Goal: Information Seeking & Learning: Compare options

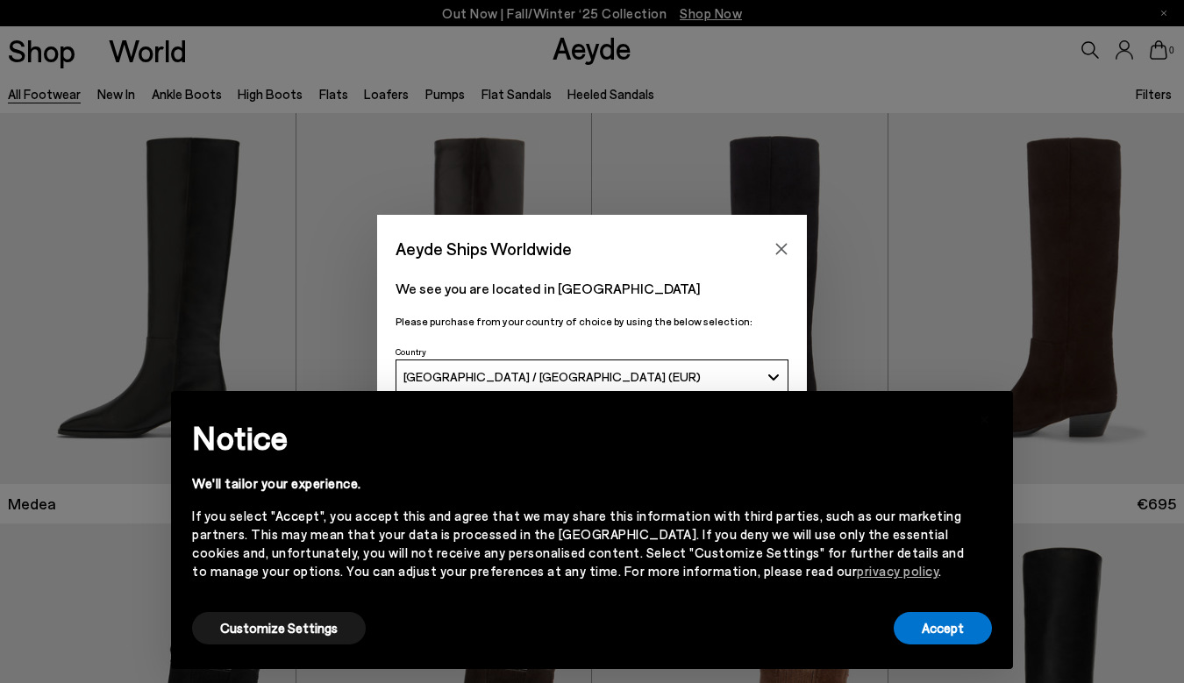
scroll to position [63, 0]
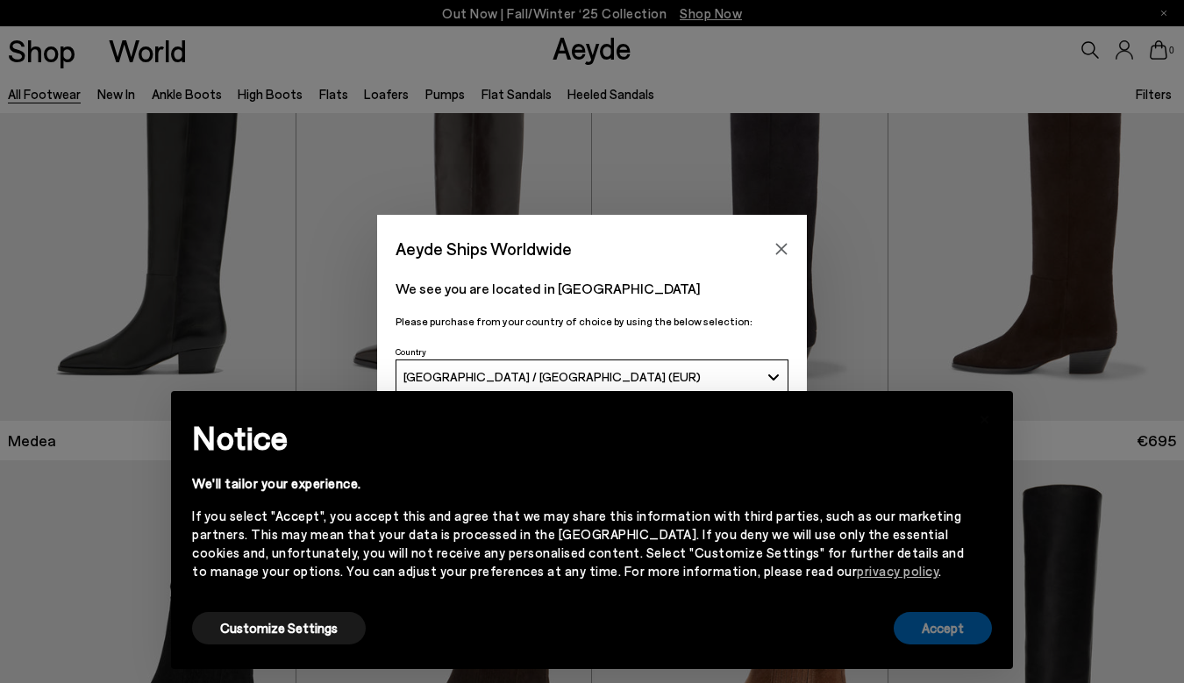
click at [948, 621] on button "Accept" at bounding box center [943, 628] width 98 height 32
click at [942, 625] on div "Aeyde Ships Worldwide We see you are located in Germany Please purchase from yo…" at bounding box center [592, 341] width 1184 height 683
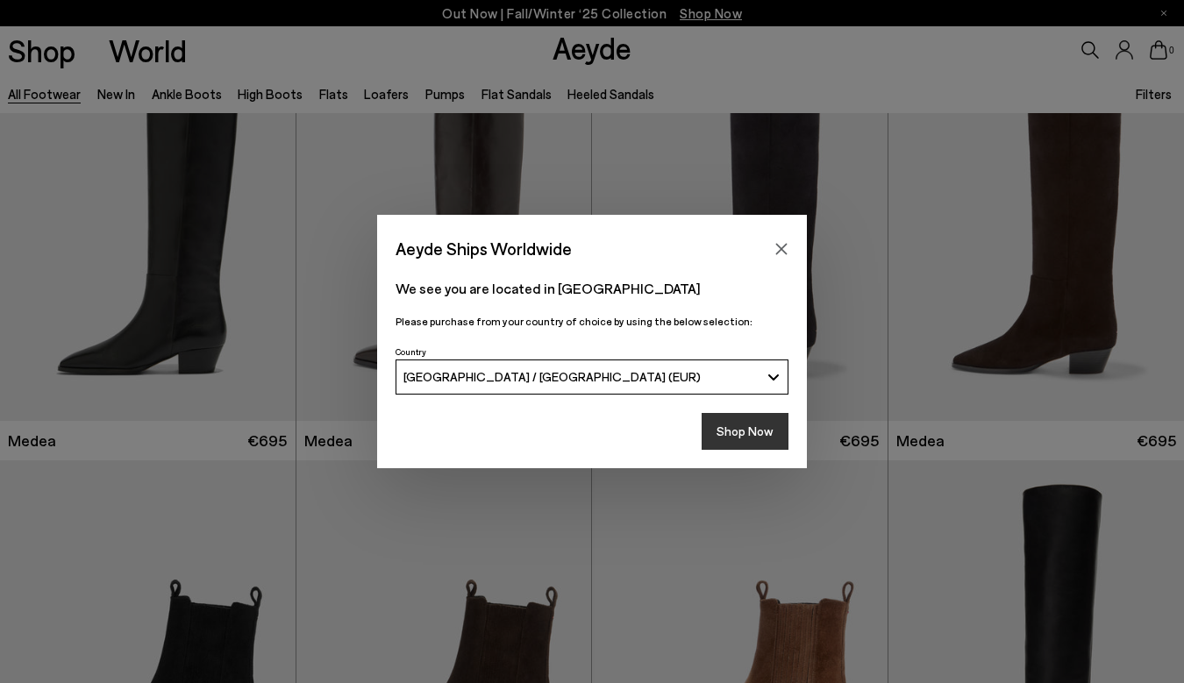
click at [757, 425] on button "Shop Now" at bounding box center [745, 431] width 87 height 37
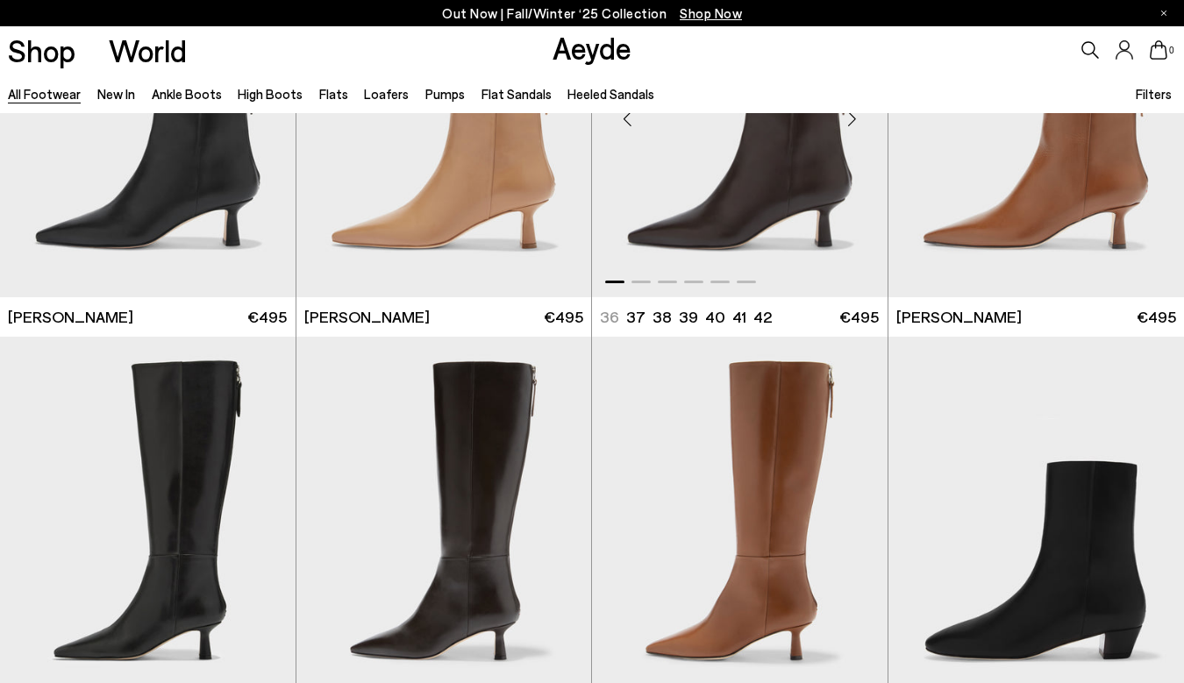
scroll to position [3196, 0]
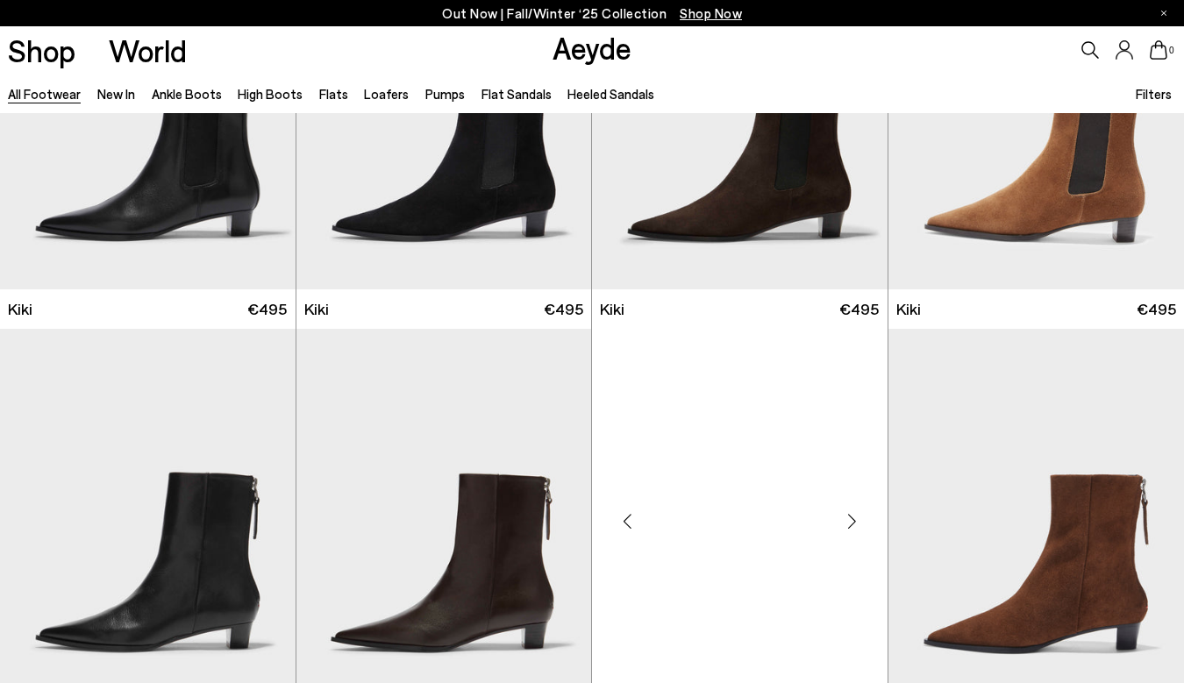
scroll to position [6383, 0]
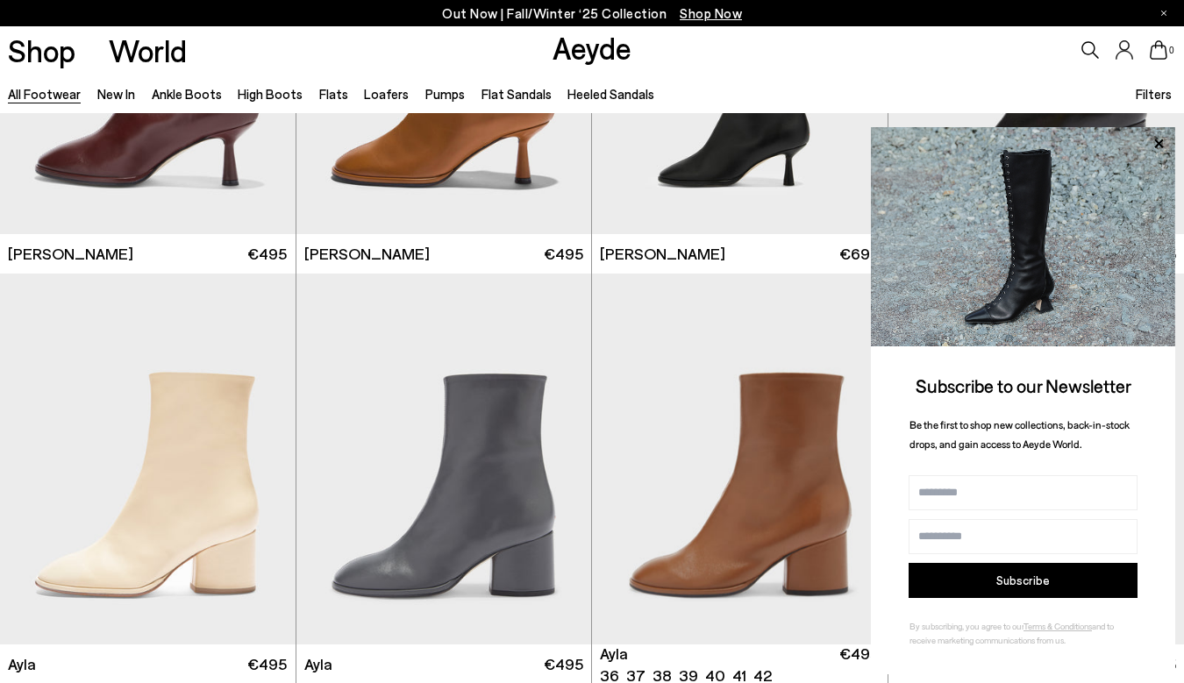
scroll to position [8799, 0]
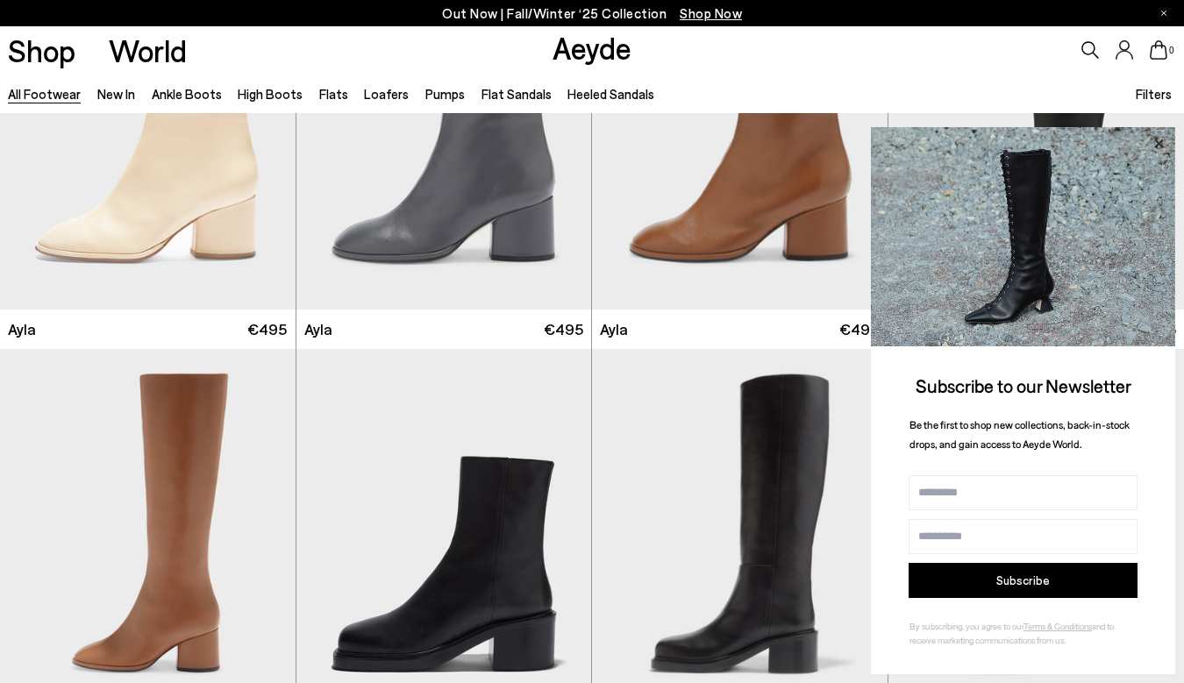
click at [1155, 140] on icon at bounding box center [1158, 143] width 23 height 23
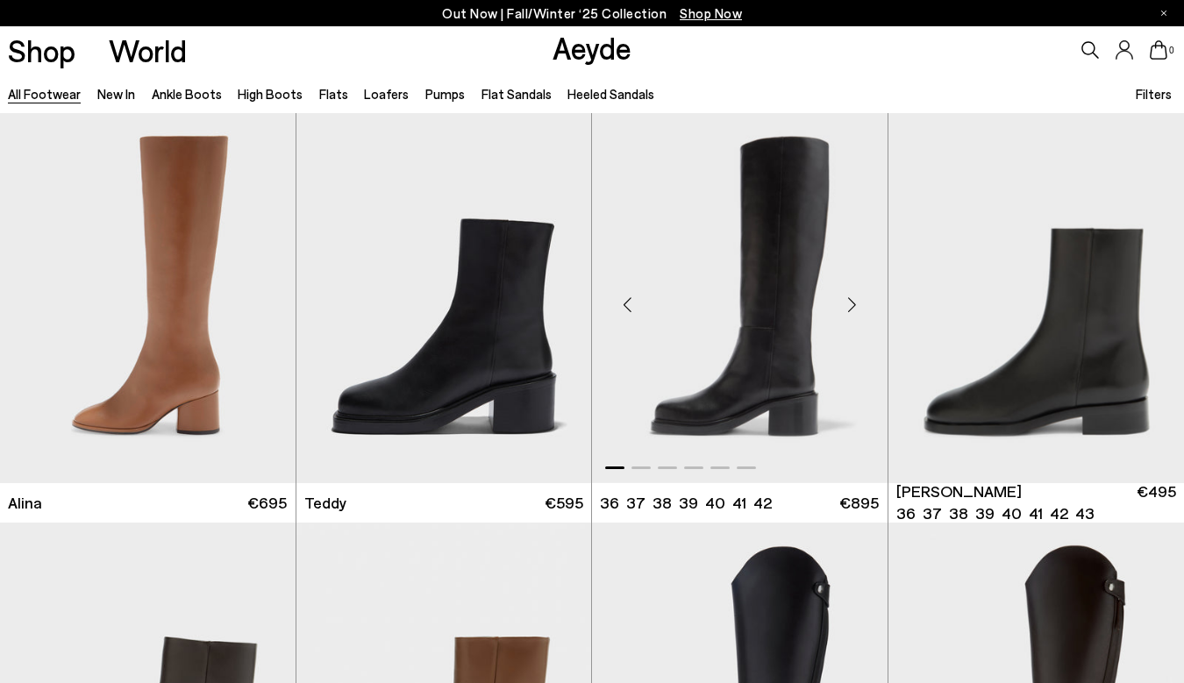
scroll to position [9036, 0]
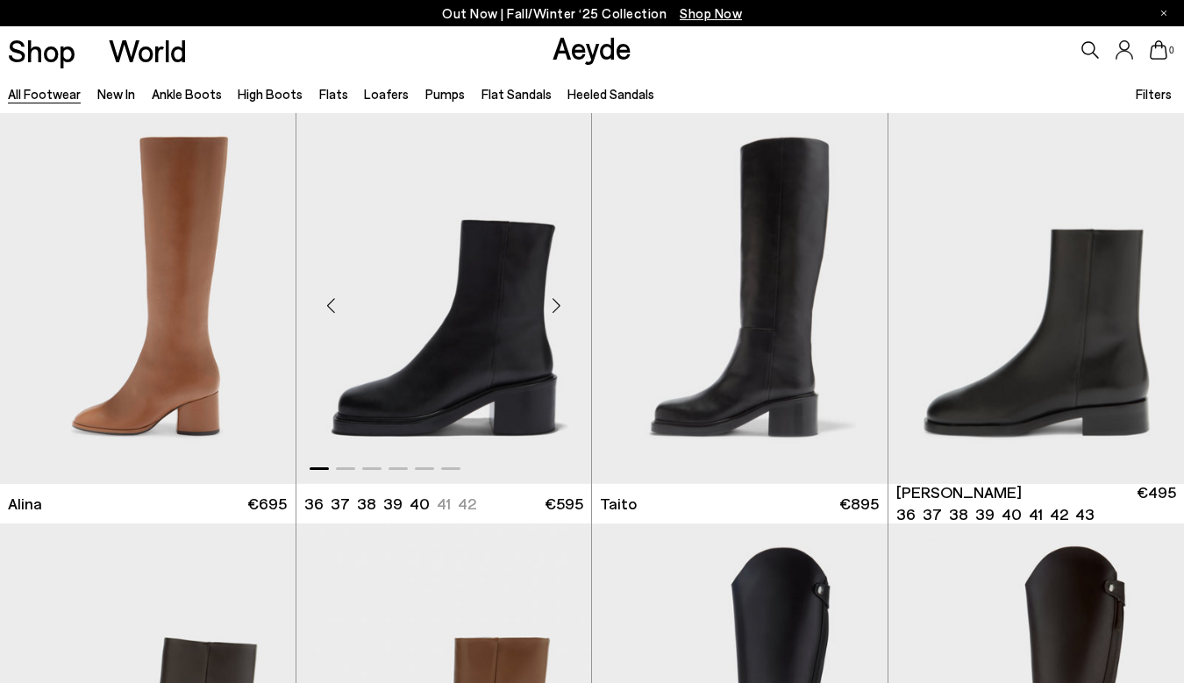
click at [555, 303] on div "Next slide" at bounding box center [556, 305] width 53 height 53
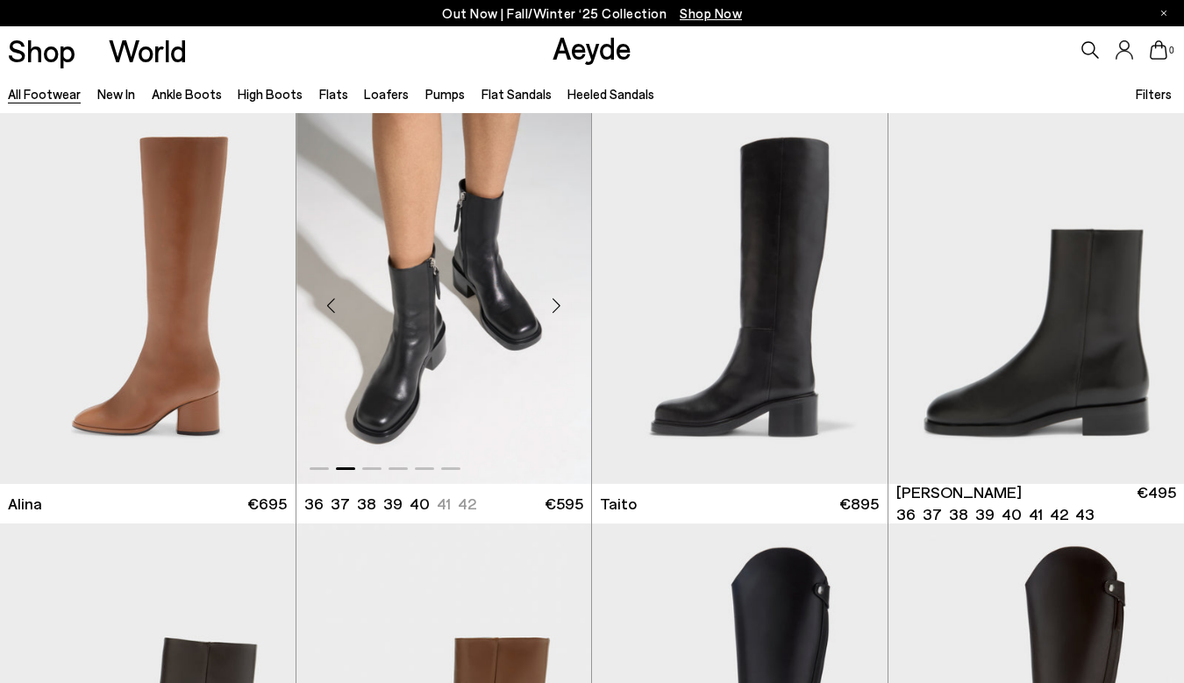
click at [555, 303] on div "Next slide" at bounding box center [556, 305] width 53 height 53
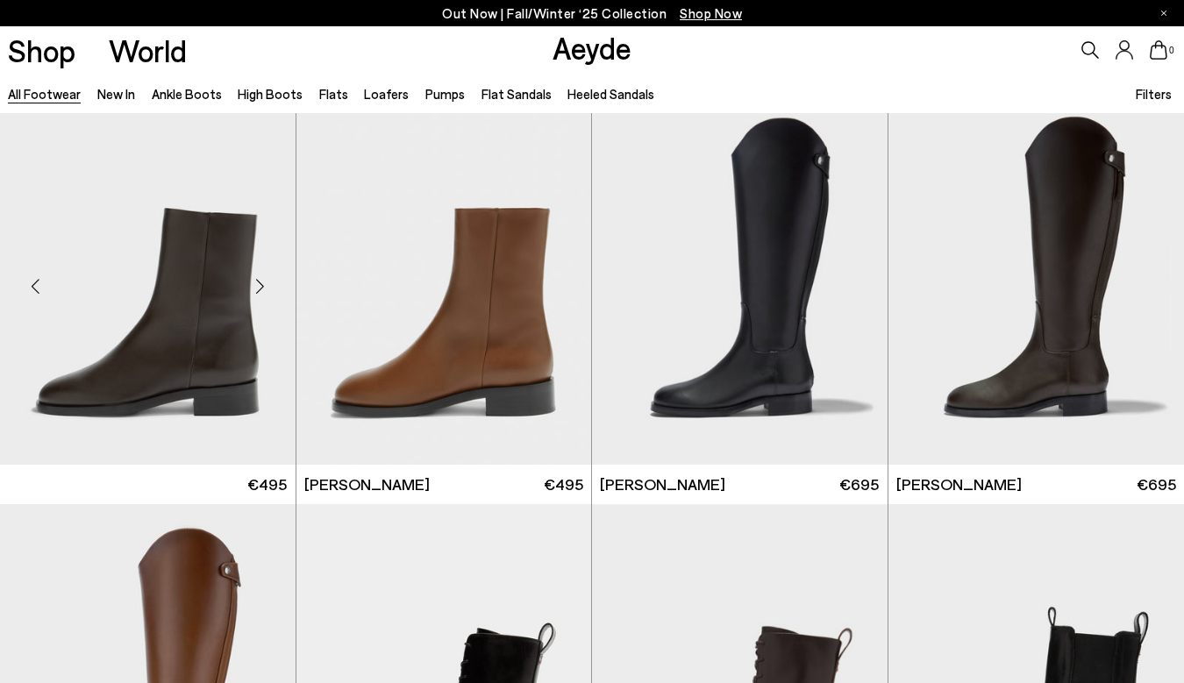
scroll to position [9415, 0]
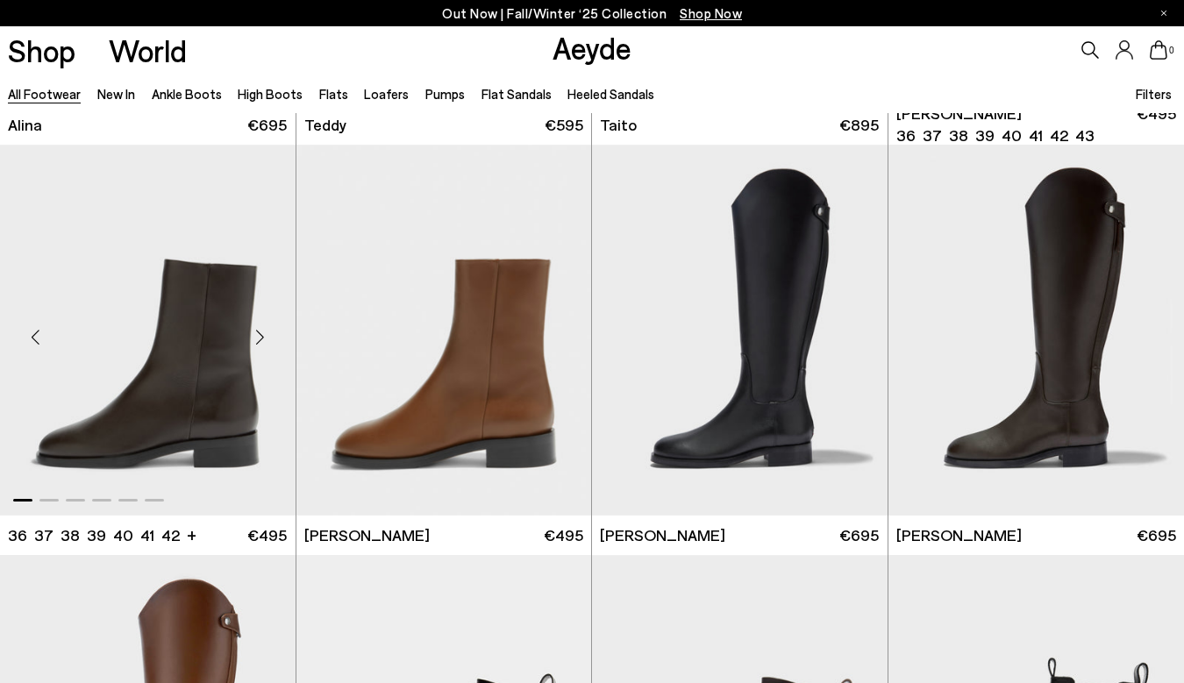
click at [260, 338] on div "Next slide" at bounding box center [260, 337] width 53 height 53
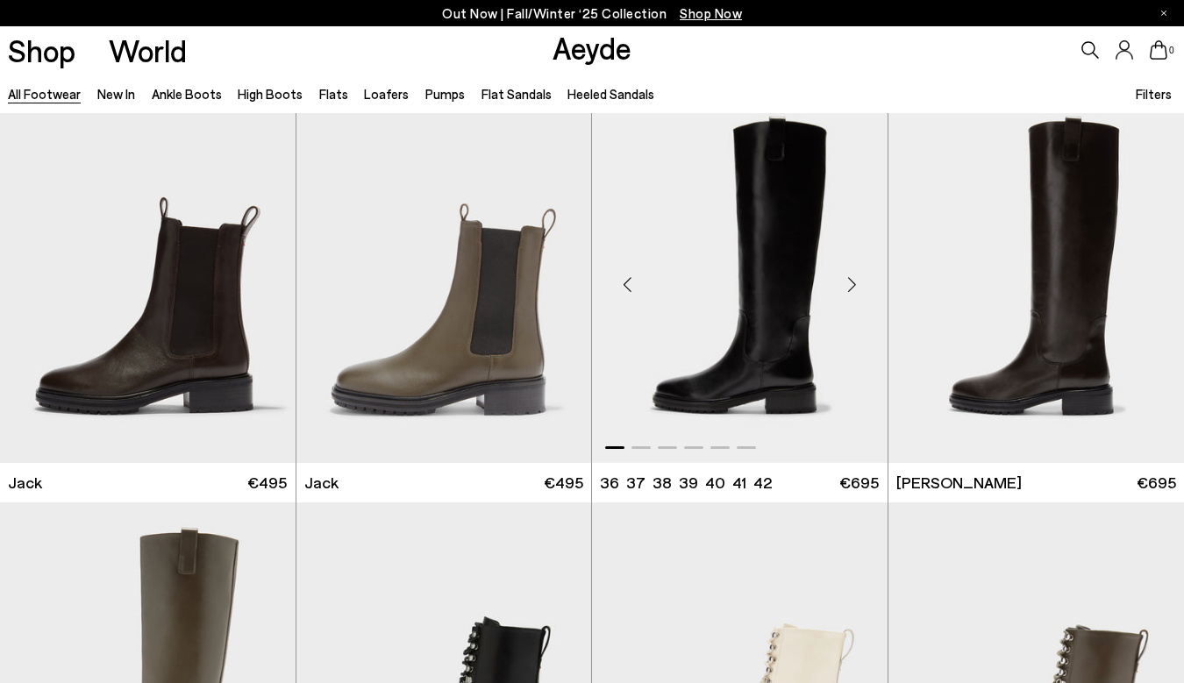
scroll to position [10356, 0]
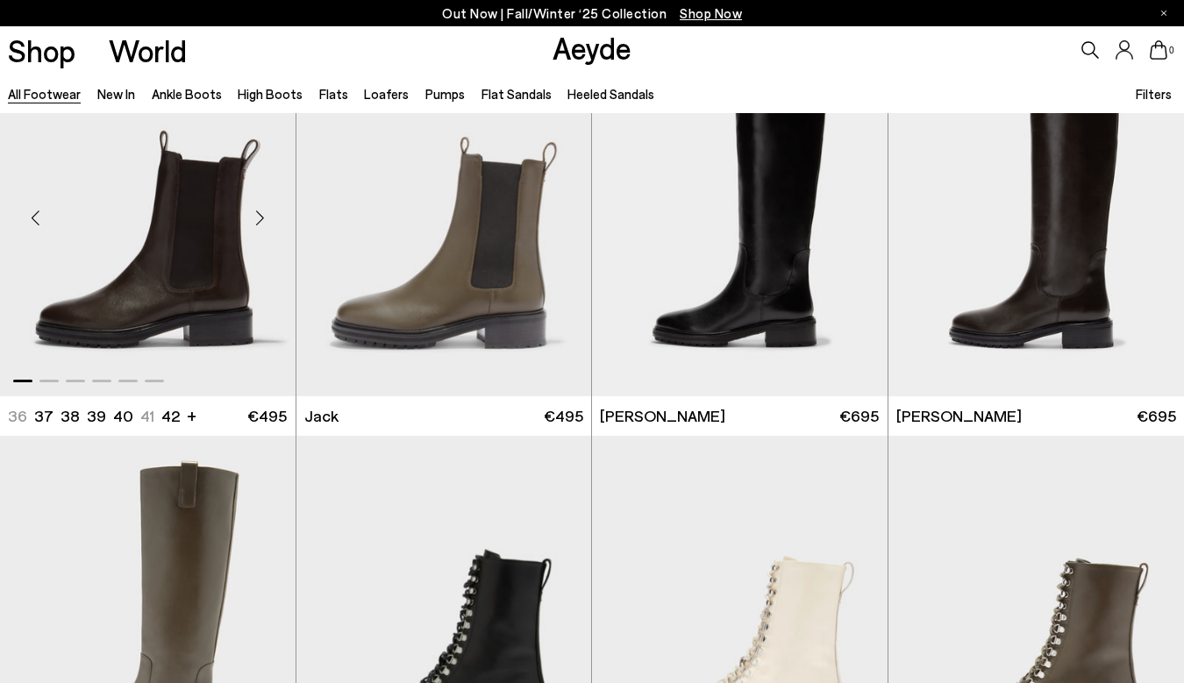
click at [260, 214] on div "Next slide" at bounding box center [260, 218] width 53 height 53
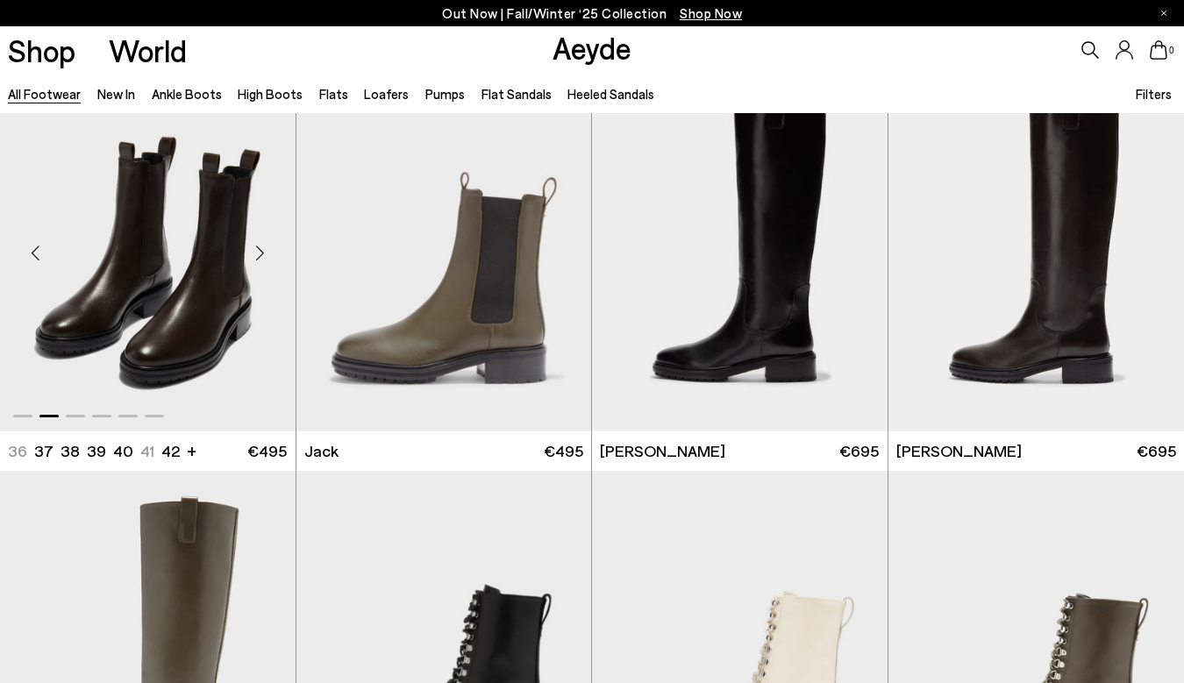
scroll to position [10314, 0]
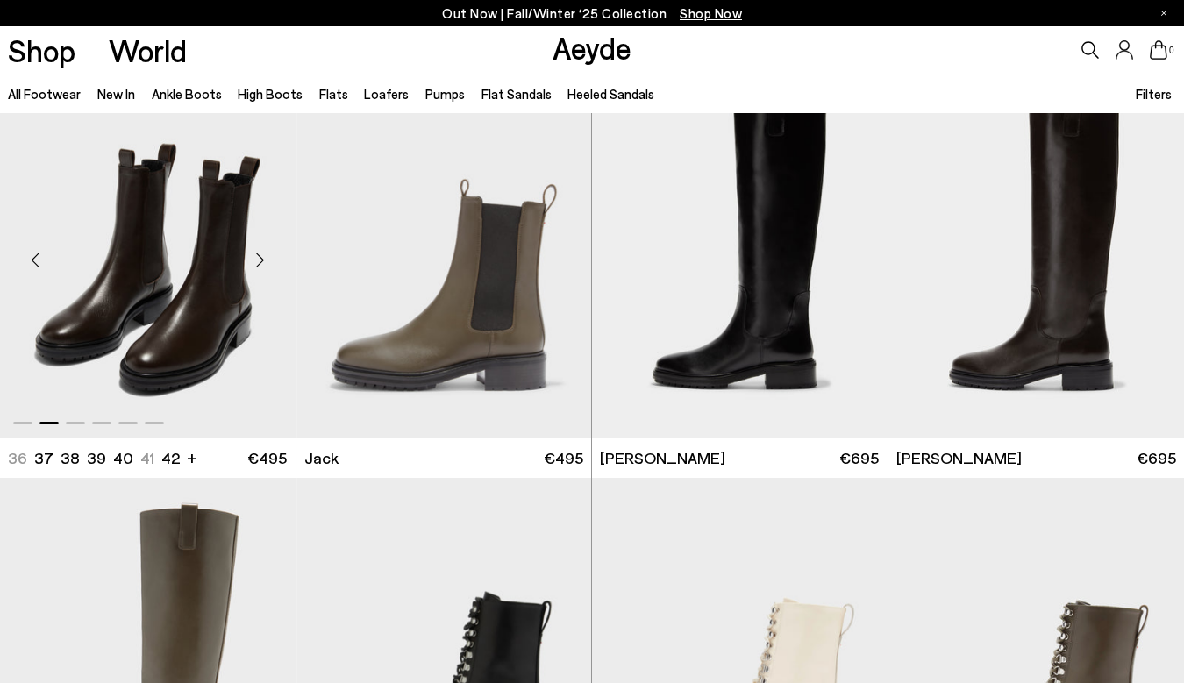
click at [200, 297] on img "2 / 6" at bounding box center [148, 253] width 296 height 371
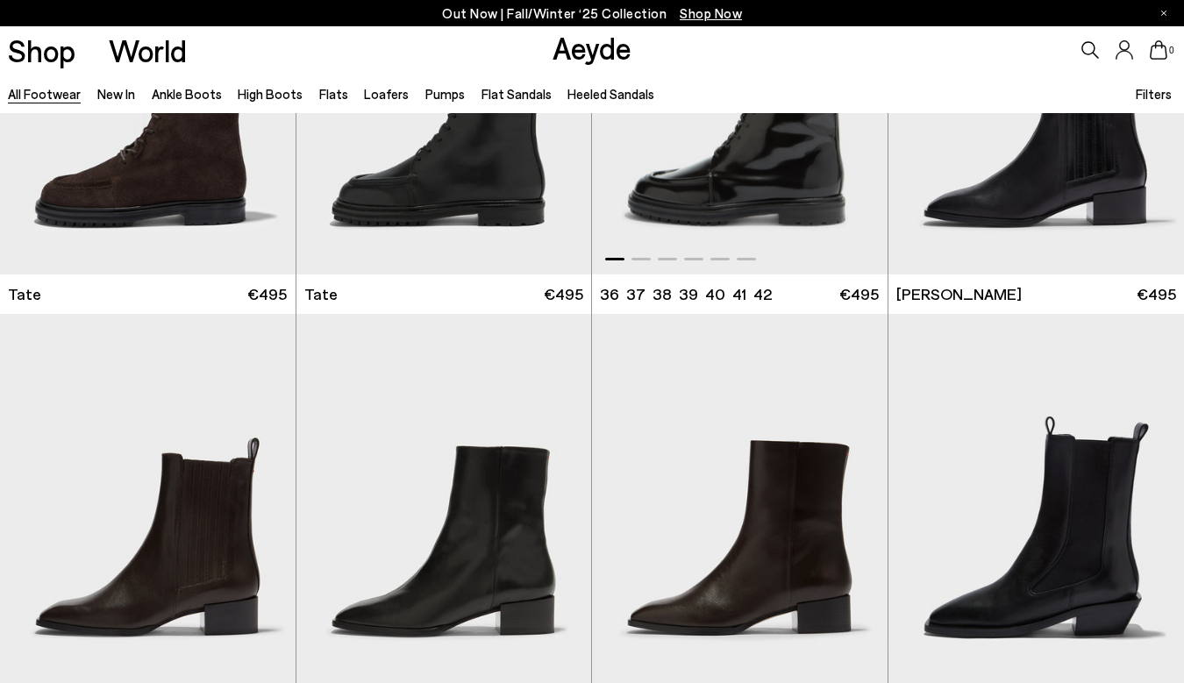
scroll to position [11426, 0]
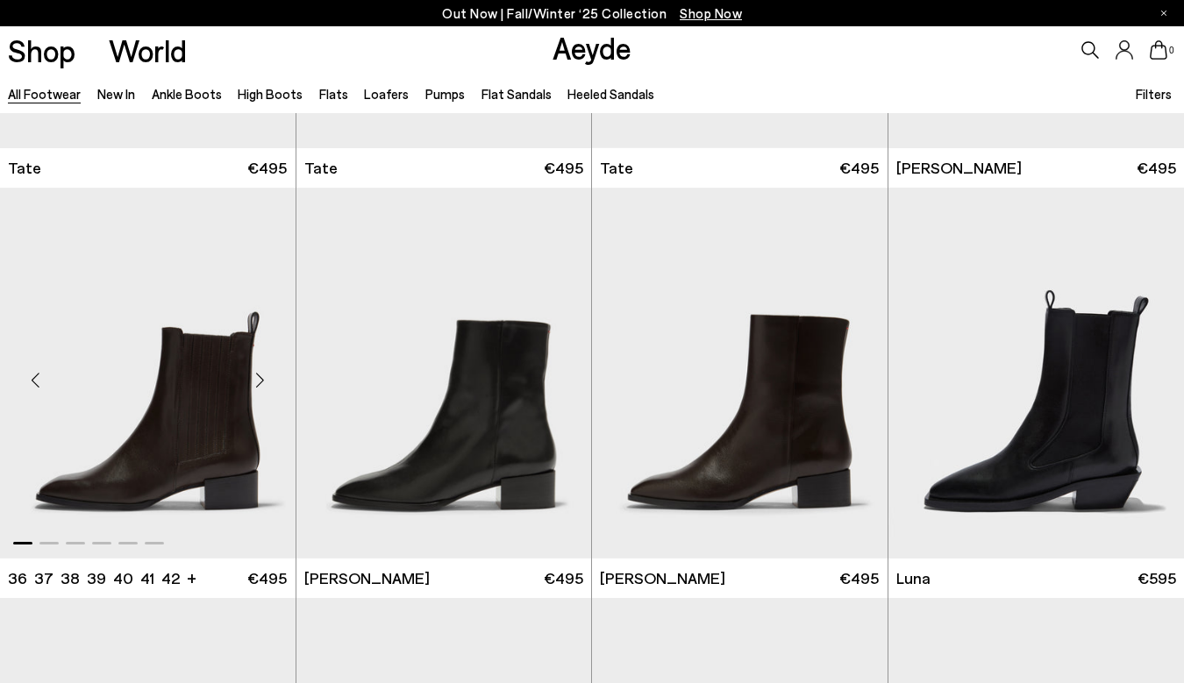
click at [261, 375] on div "Next slide" at bounding box center [260, 380] width 53 height 53
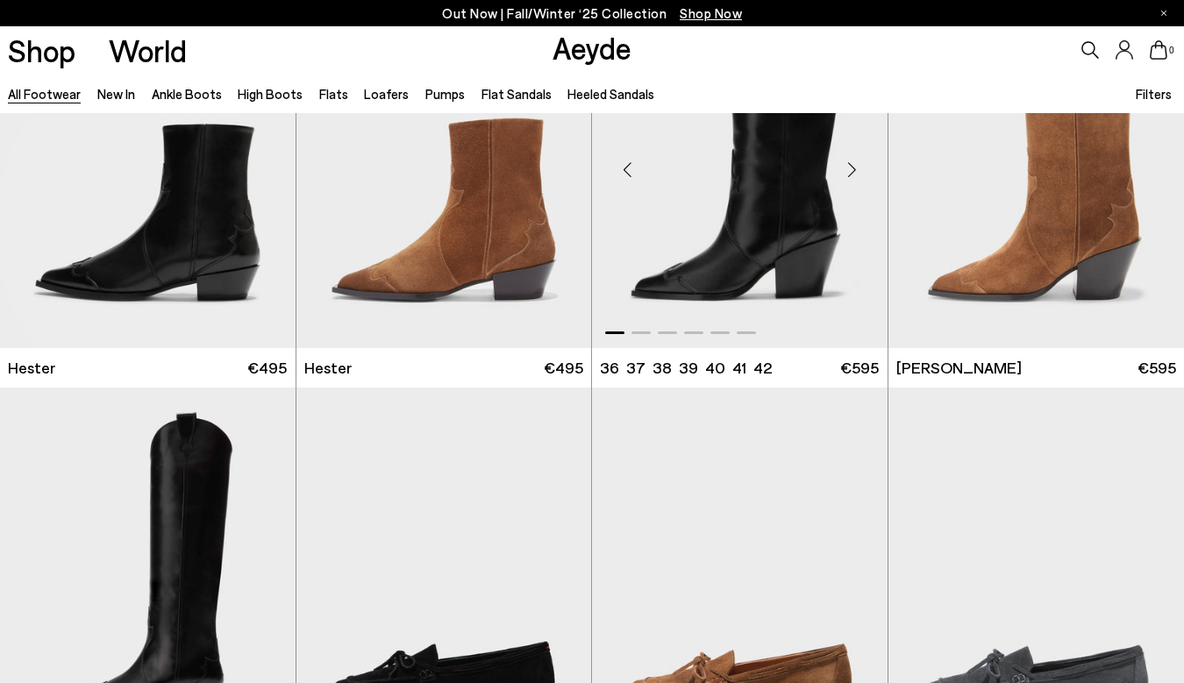
scroll to position [12509, 0]
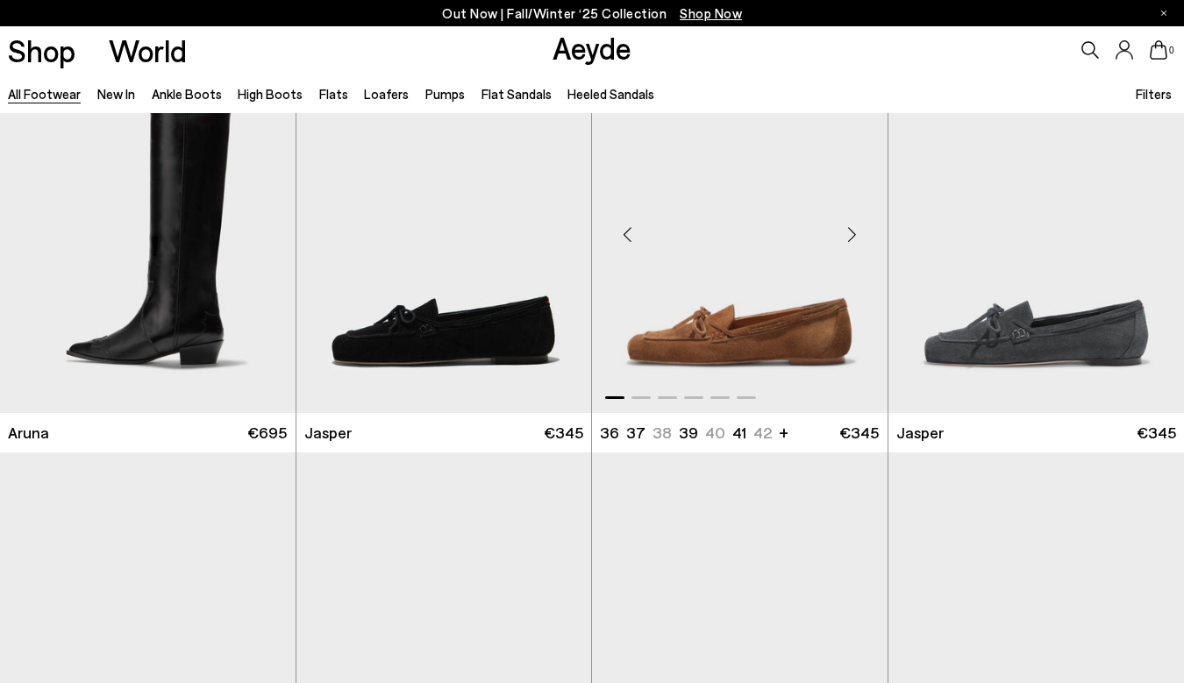
scroll to position [12797, 0]
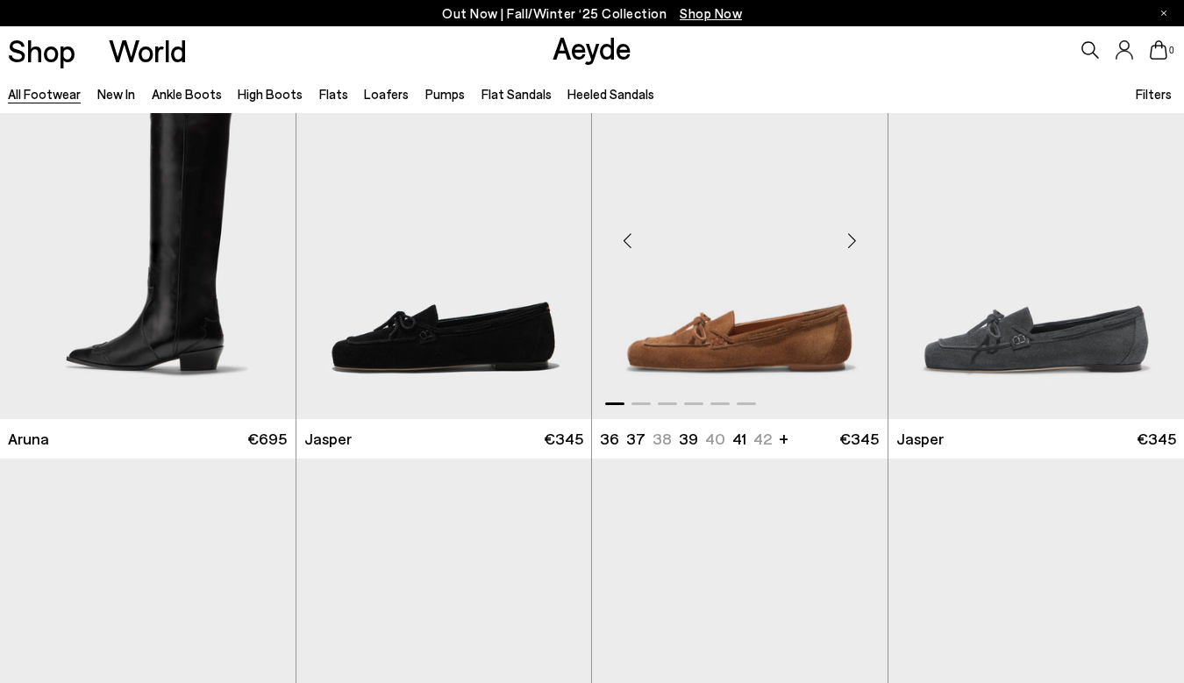
click at [856, 247] on div "Next slide" at bounding box center [852, 241] width 53 height 53
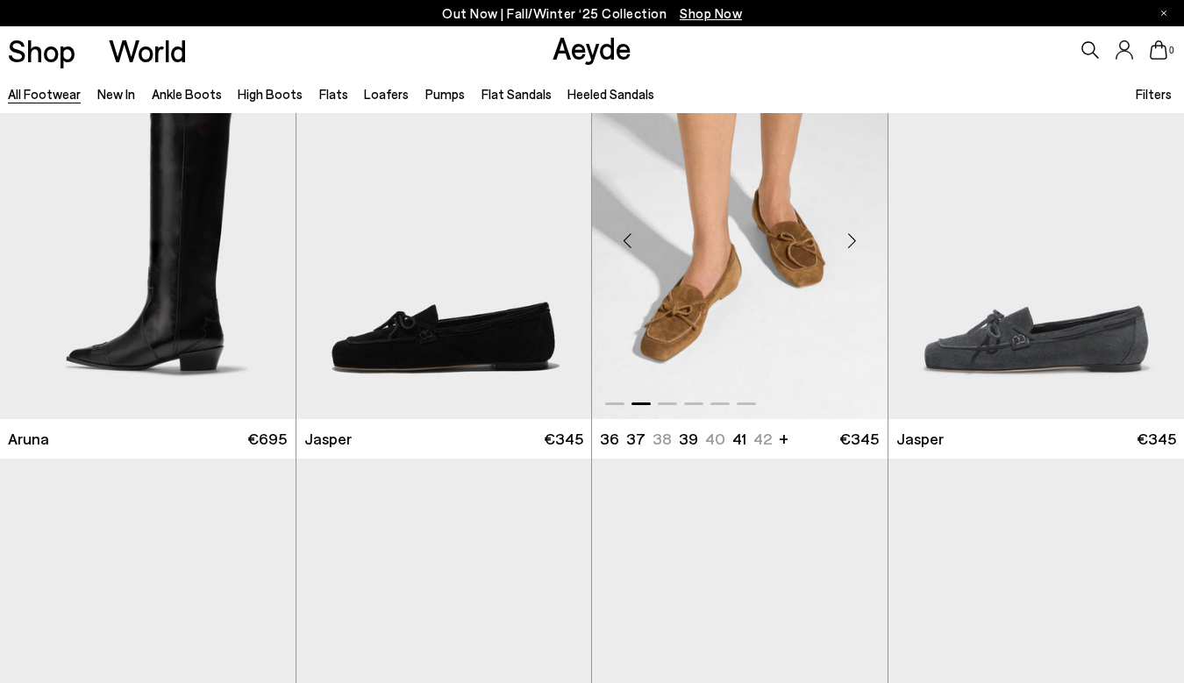
click at [856, 247] on div "Next slide" at bounding box center [852, 241] width 53 height 53
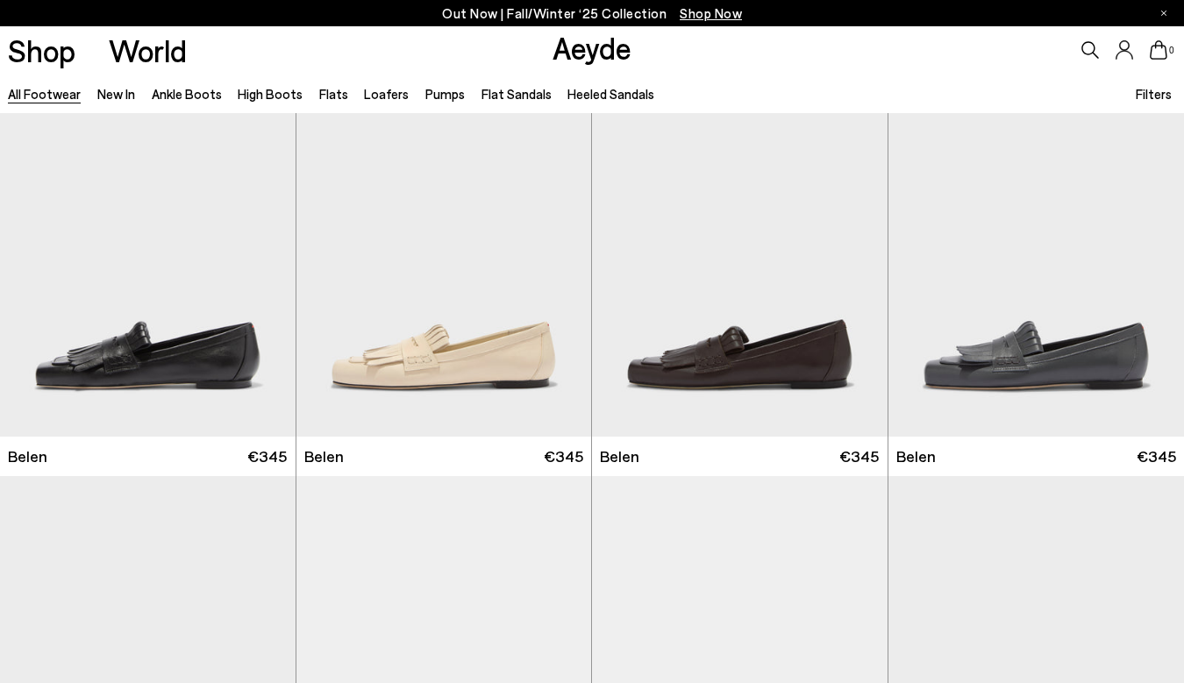
scroll to position [13306, 0]
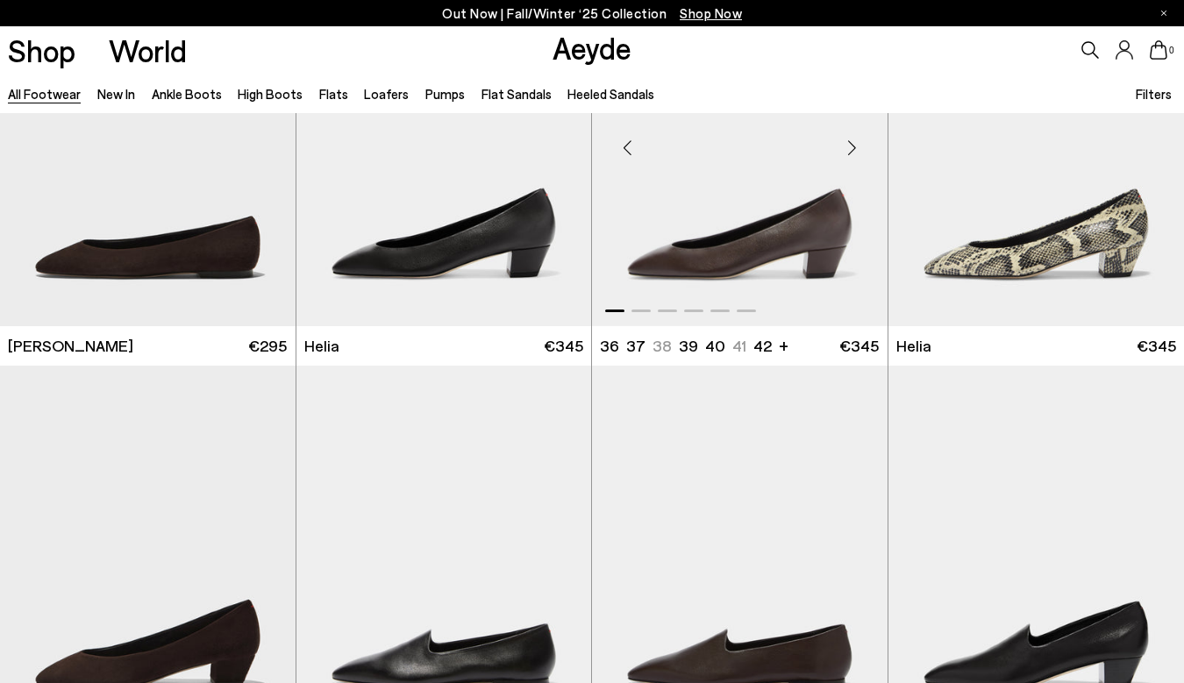
scroll to position [15940, 1]
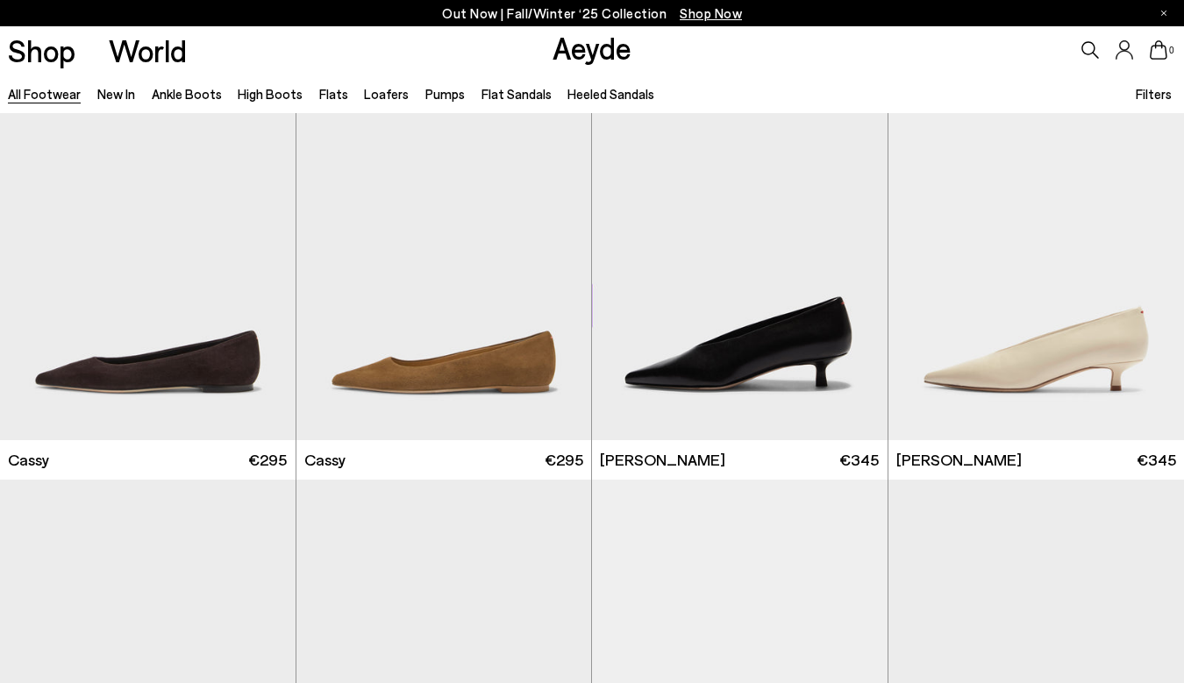
scroll to position [19749, 0]
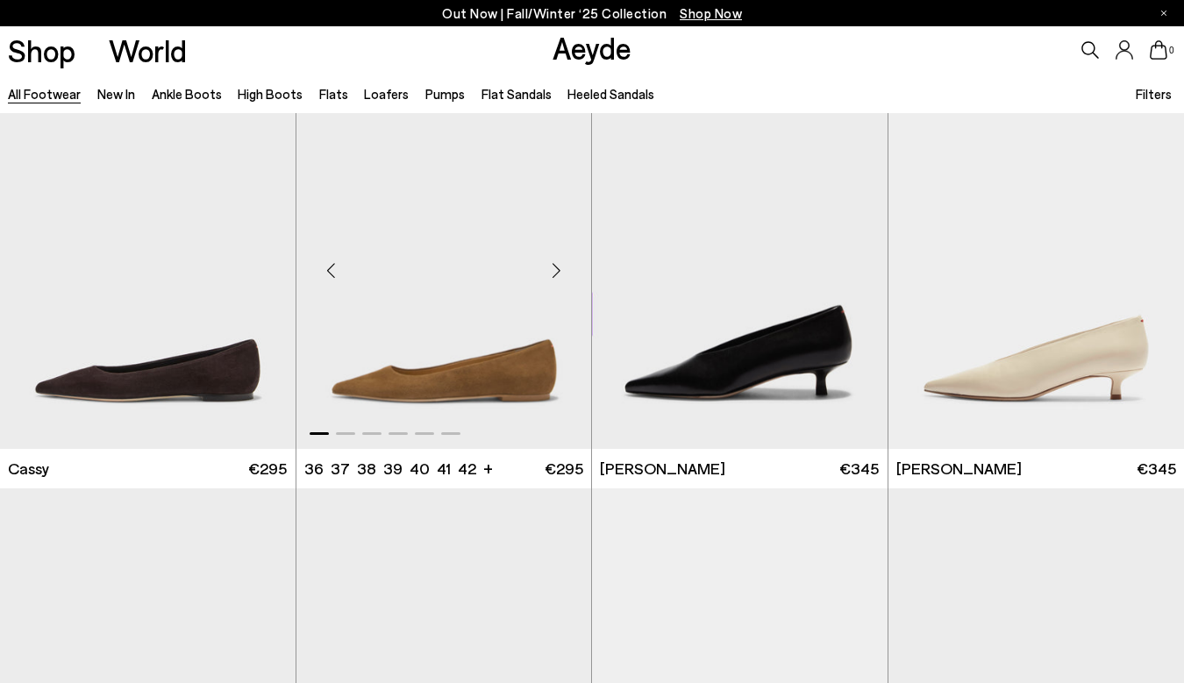
click at [557, 267] on div "Next slide" at bounding box center [556, 271] width 53 height 53
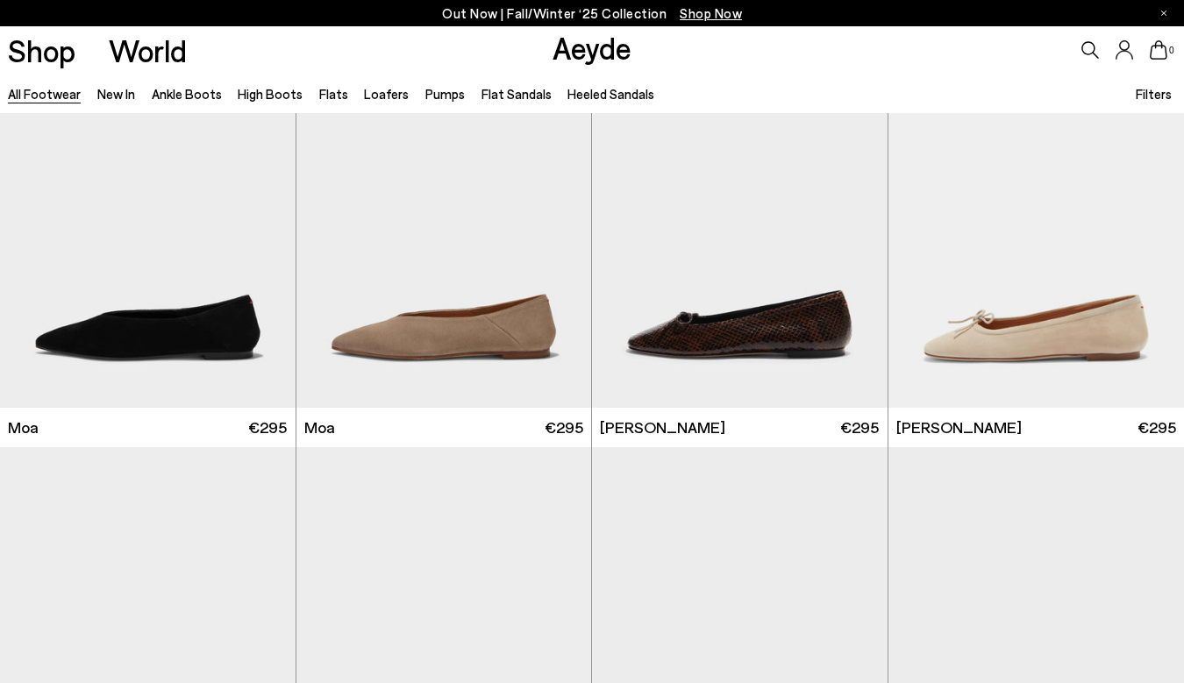
scroll to position [21457, 0]
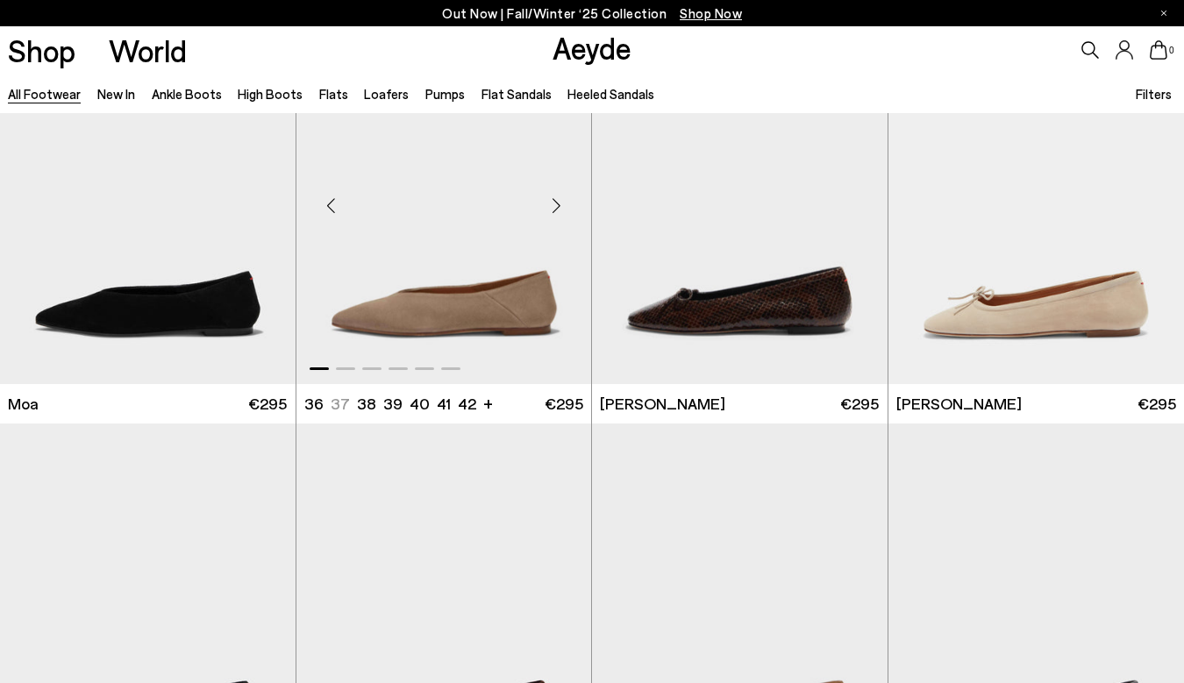
click at [556, 208] on div "Next slide" at bounding box center [556, 206] width 53 height 53
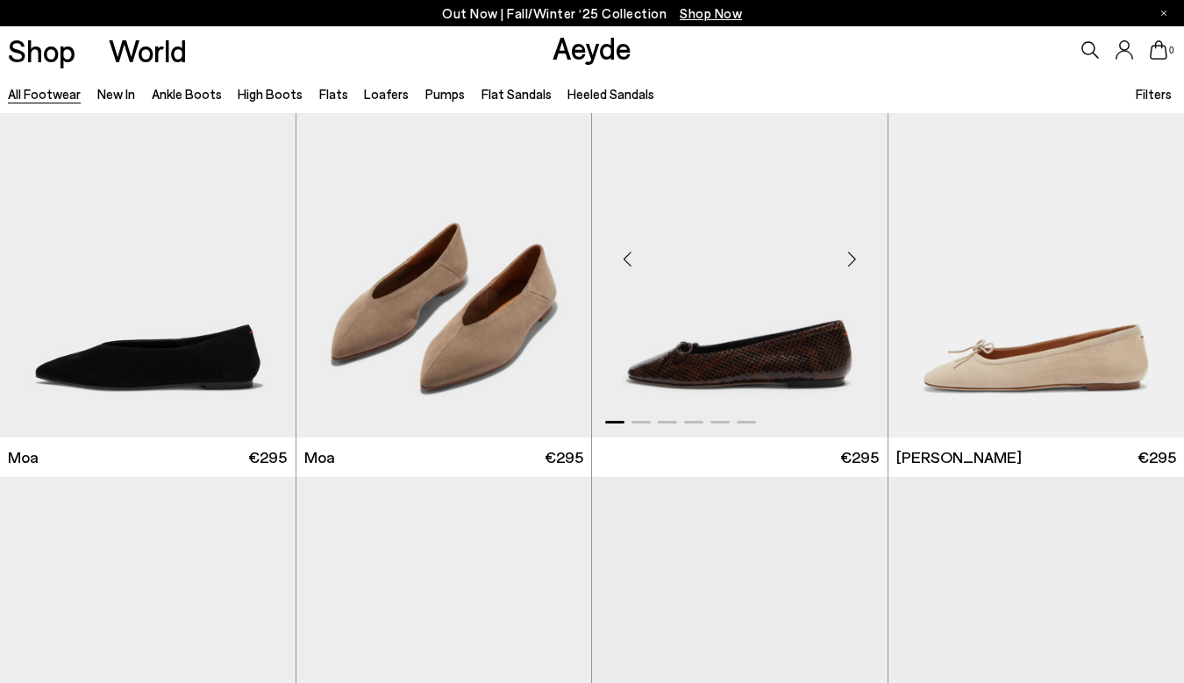
scroll to position [21381, 0]
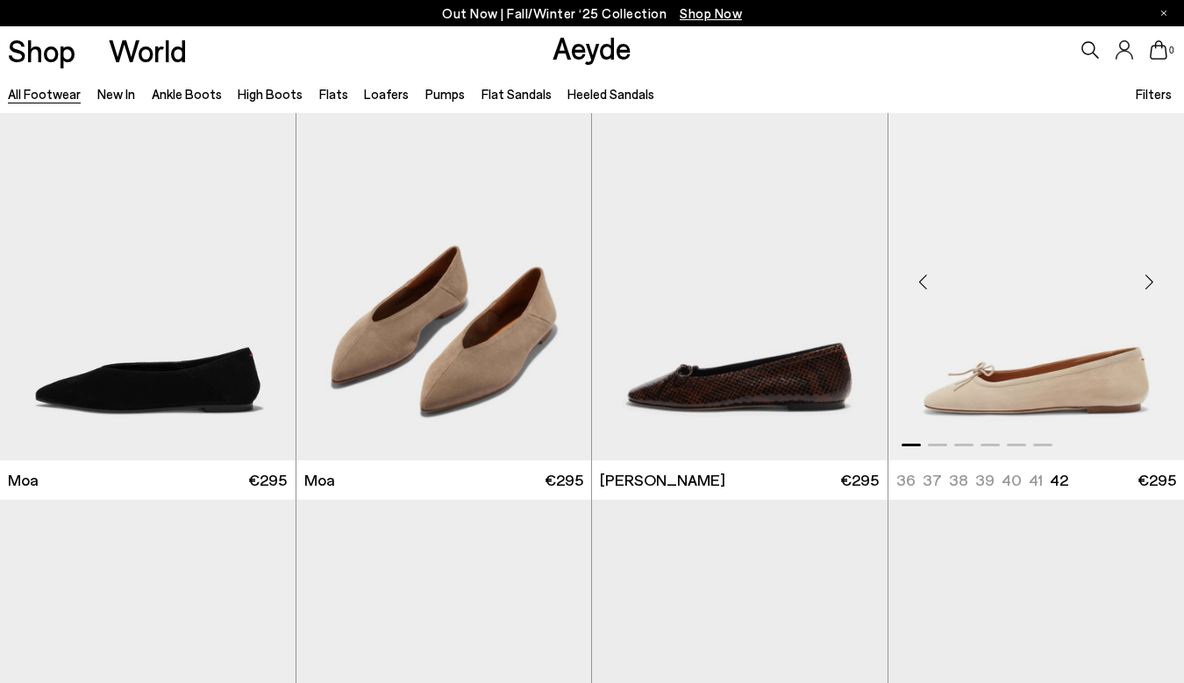
click at [1148, 282] on div "Next slide" at bounding box center [1149, 282] width 53 height 53
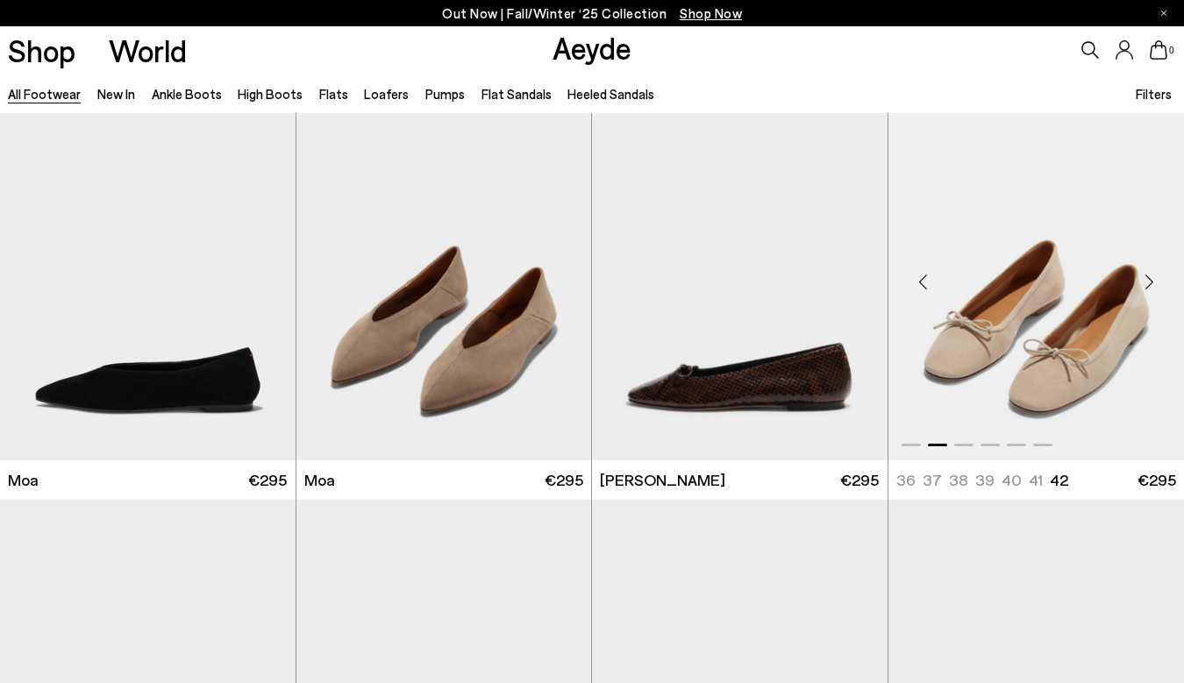
scroll to position [21699, 0]
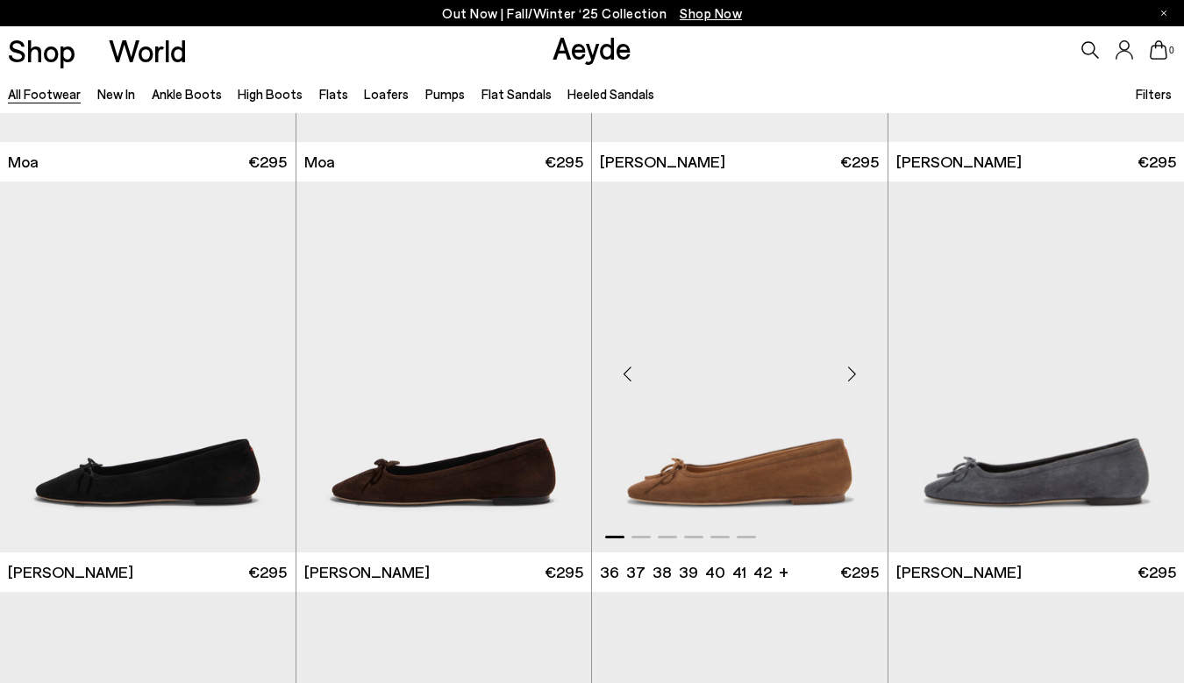
click at [852, 371] on div "Next slide" at bounding box center [852, 374] width 53 height 53
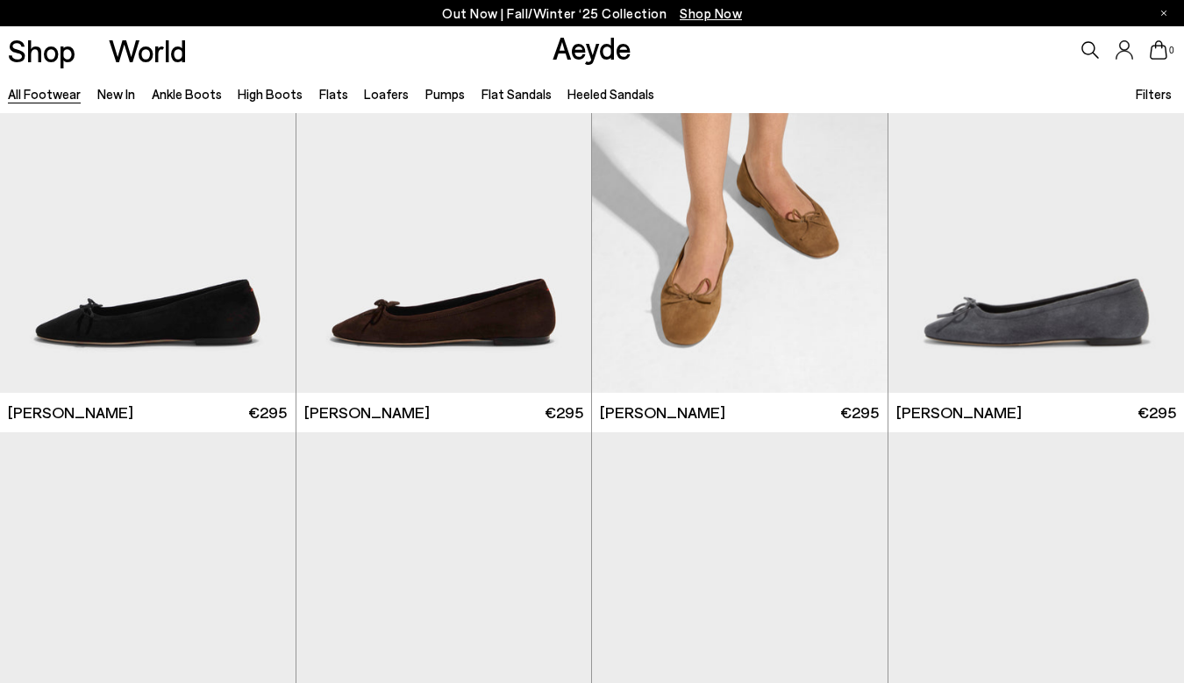
scroll to position [21809, 0]
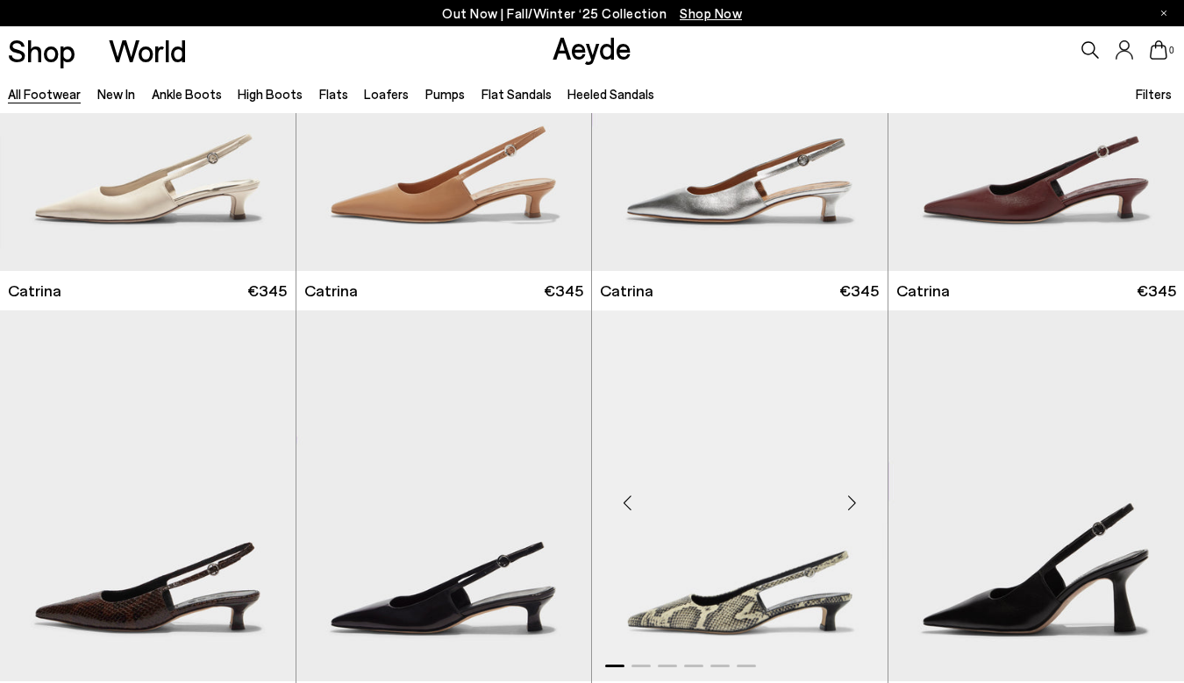
scroll to position [25301, 0]
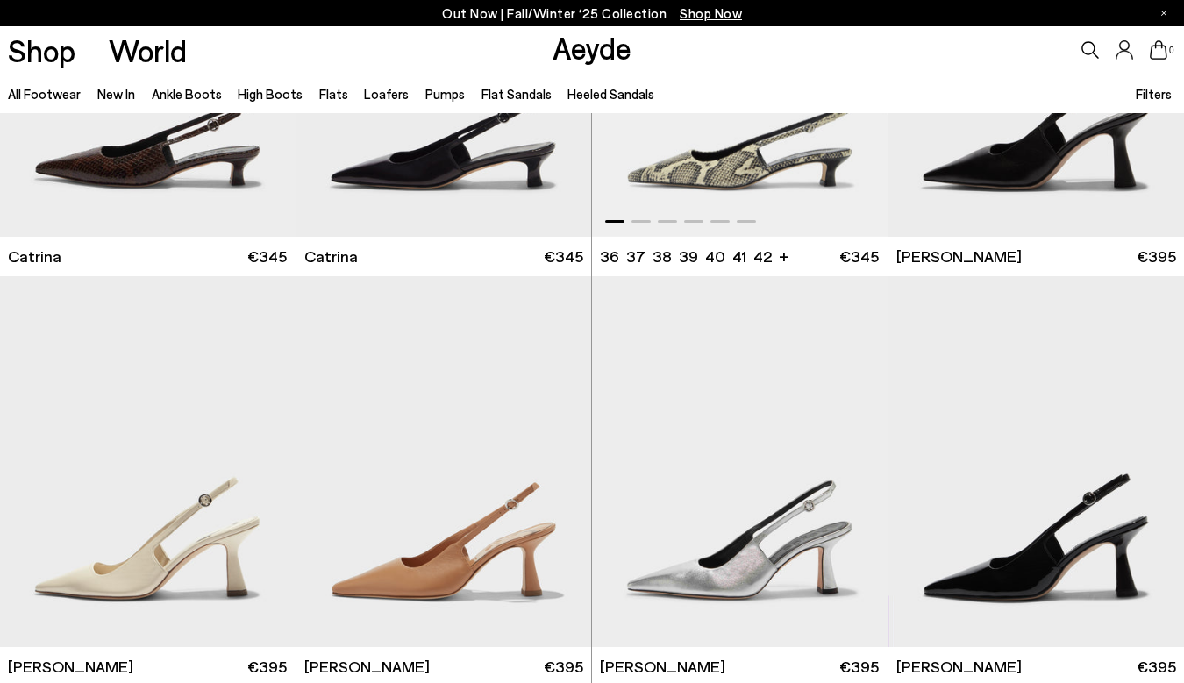
scroll to position [26592, 0]
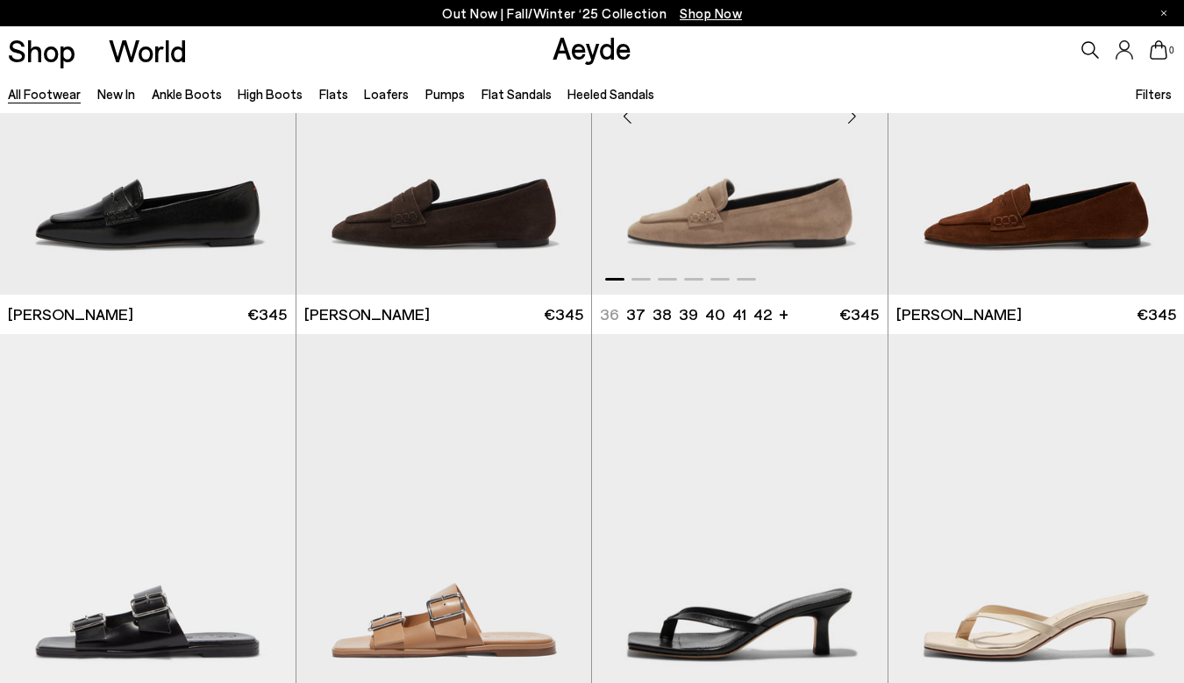
scroll to position [28422, 0]
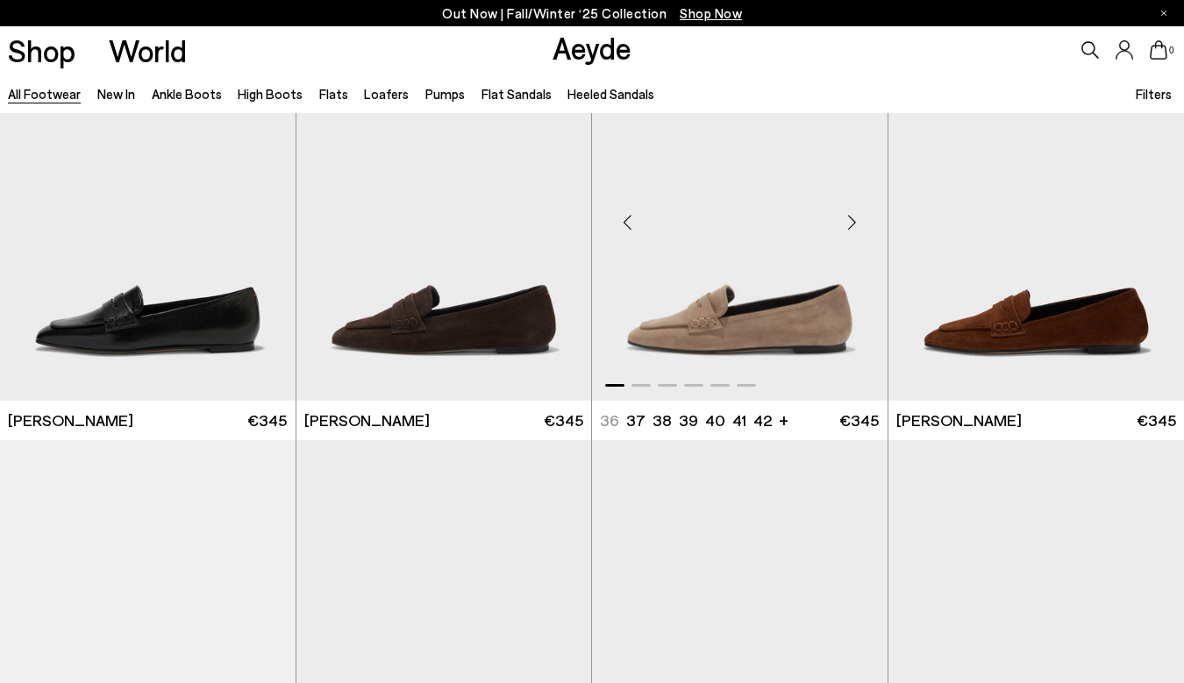
click at [850, 218] on div "Next slide" at bounding box center [852, 222] width 53 height 53
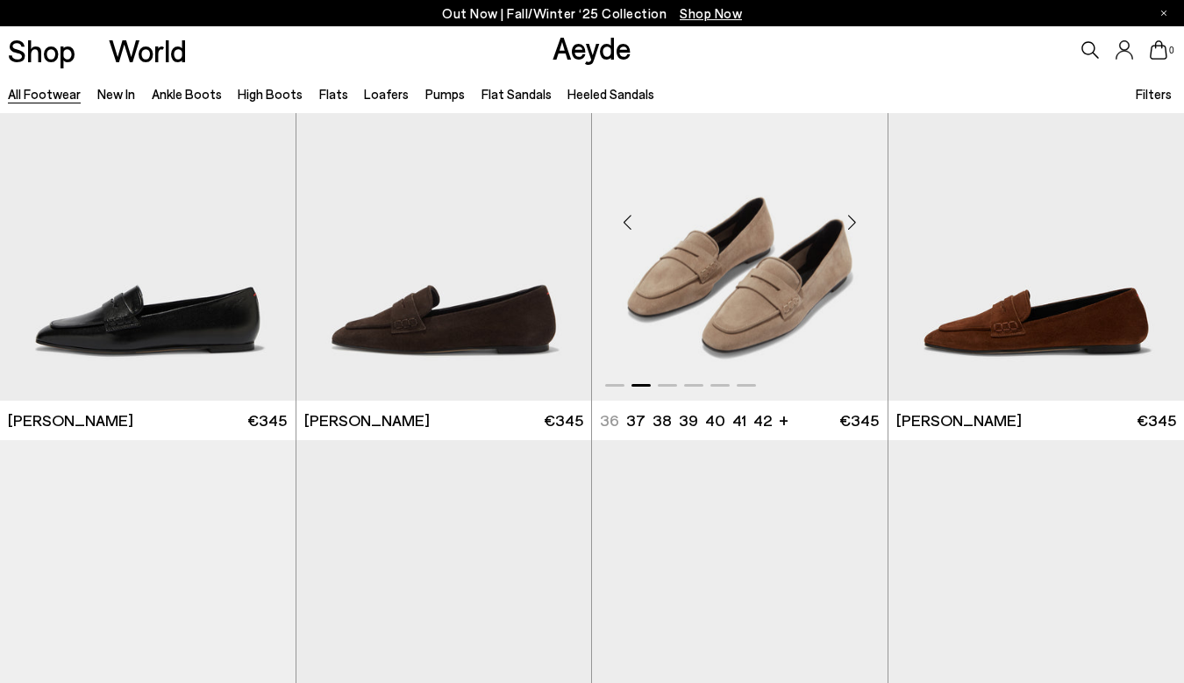
click at [850, 221] on div "Next slide" at bounding box center [852, 222] width 53 height 53
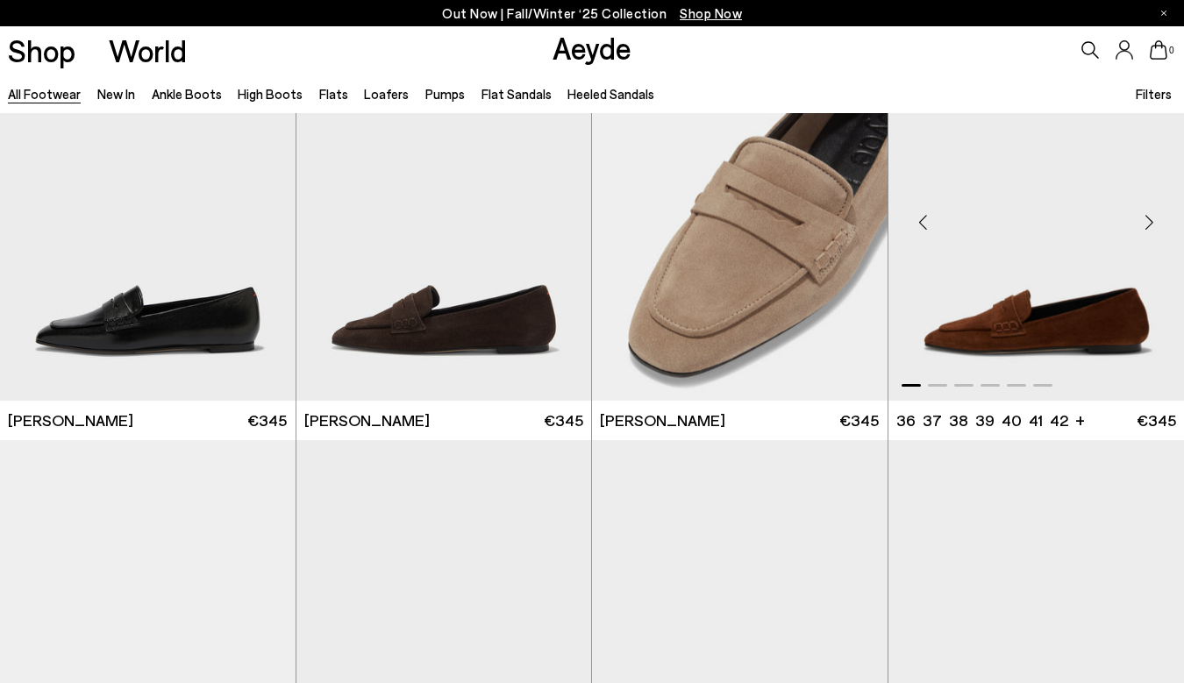
click at [1147, 226] on div "Next slide" at bounding box center [1149, 222] width 53 height 53
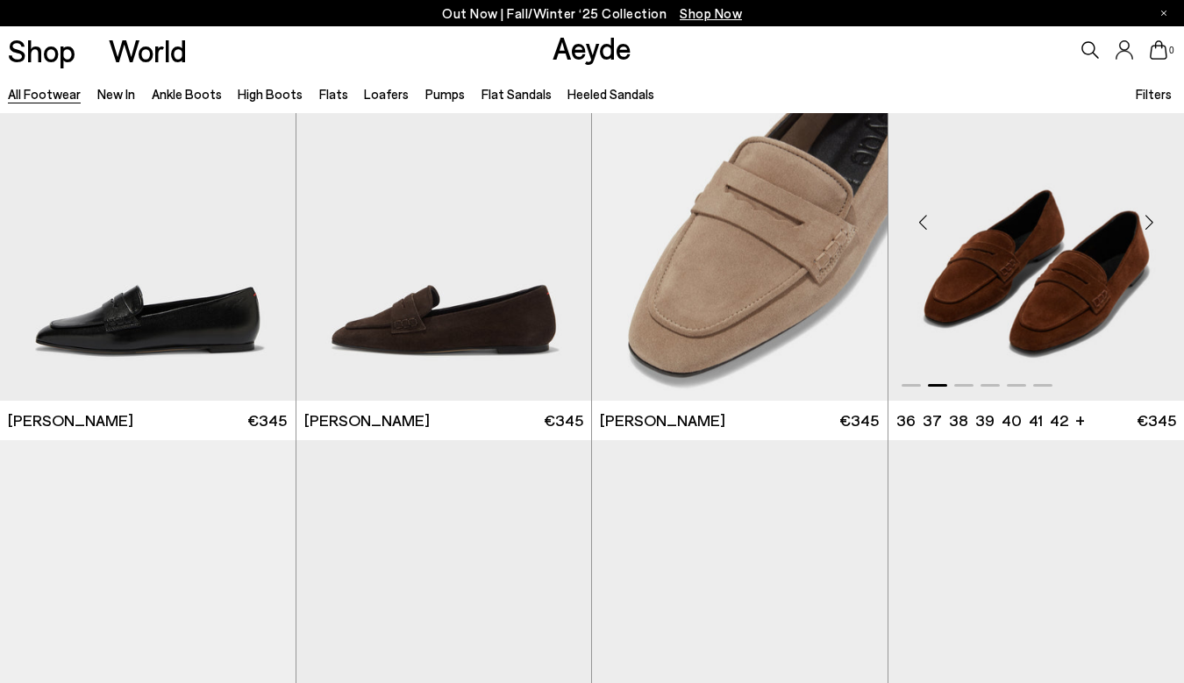
click at [1147, 221] on div "Next slide" at bounding box center [1149, 222] width 53 height 53
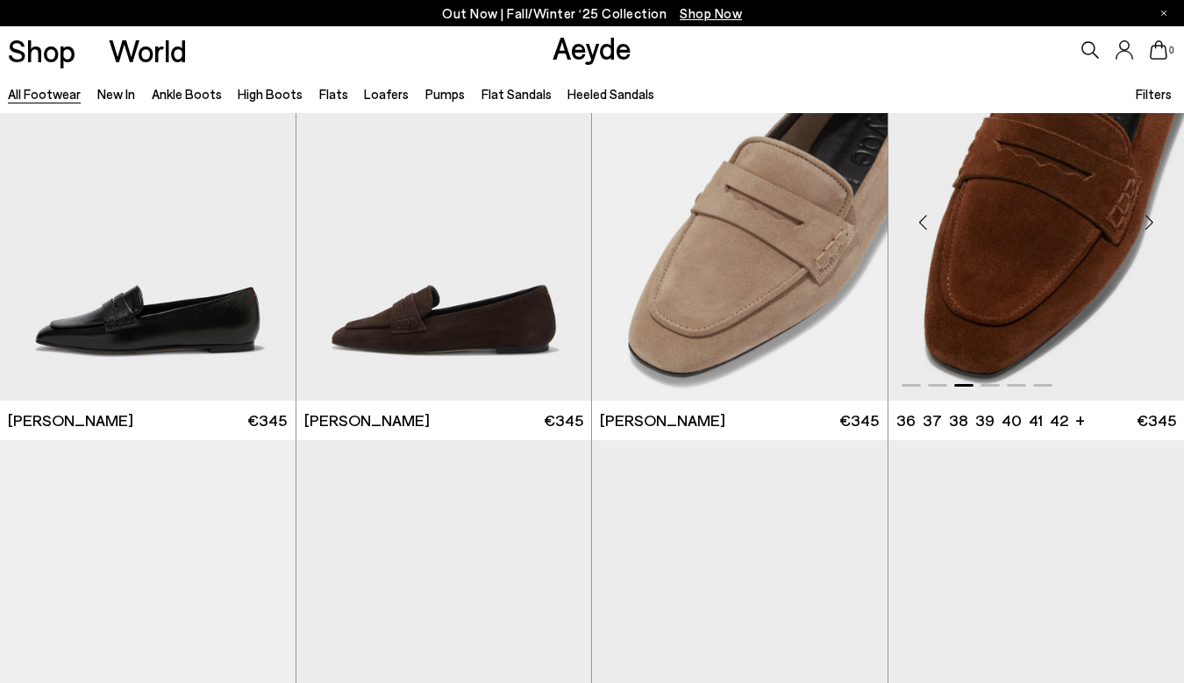
click at [1147, 221] on div "Next slide" at bounding box center [1149, 222] width 53 height 53
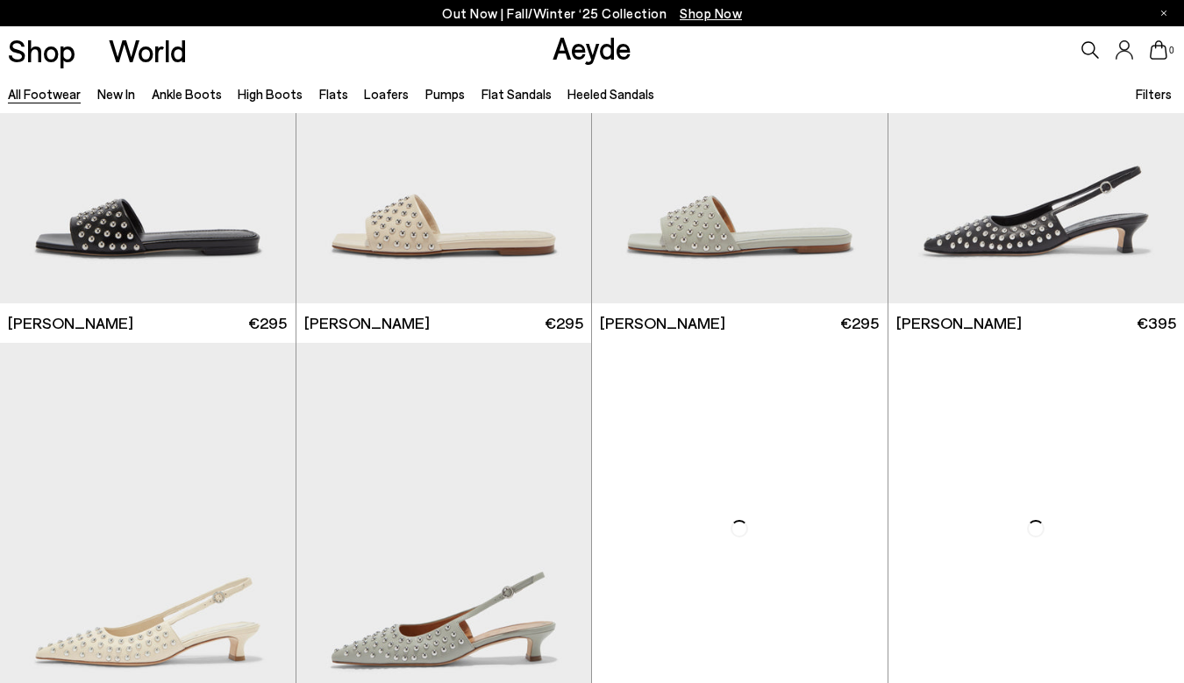
scroll to position [31599, 0]
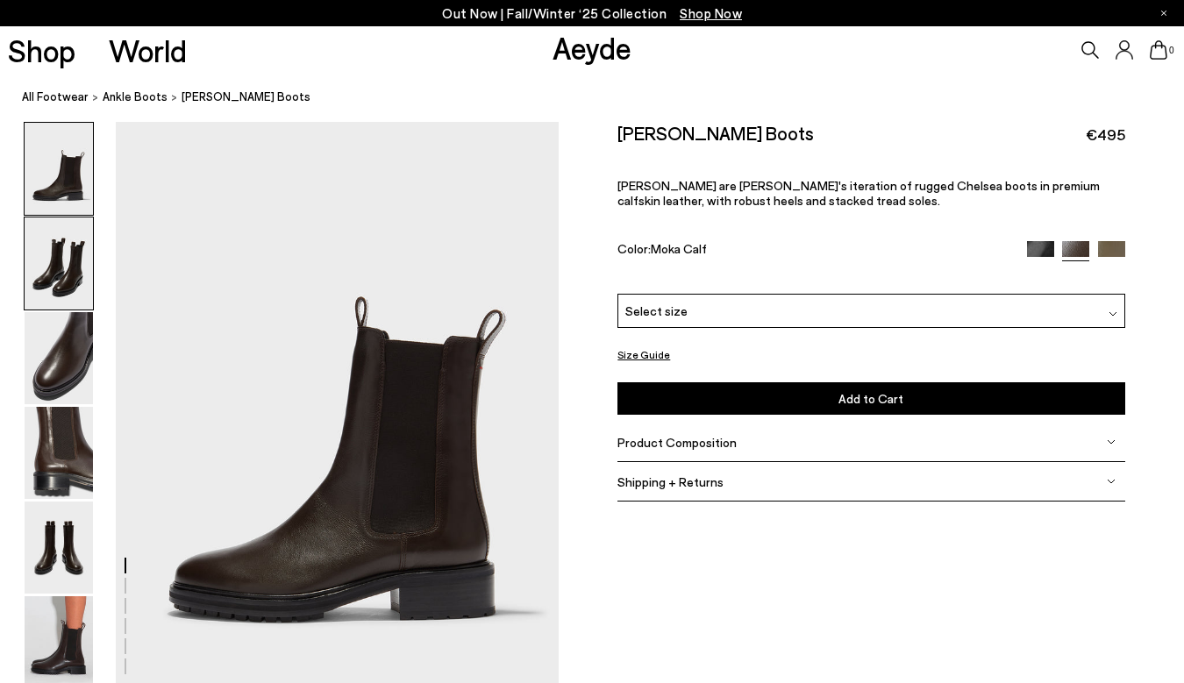
click at [70, 282] on img at bounding box center [59, 264] width 68 height 92
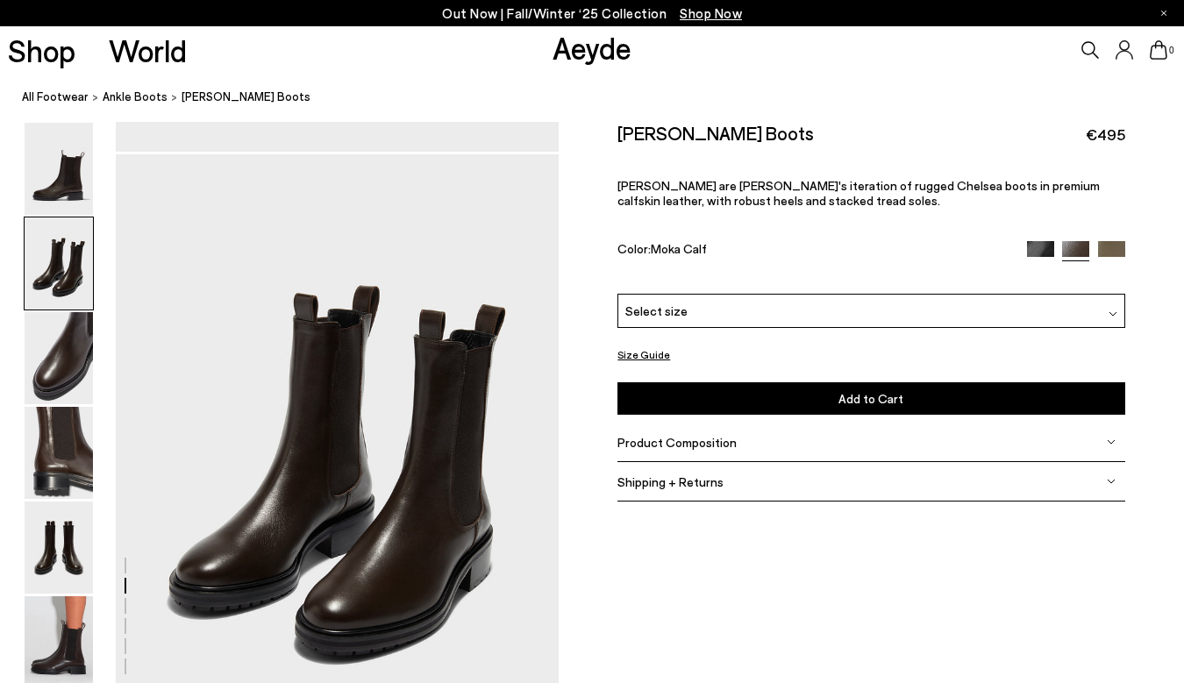
scroll to position [594, 0]
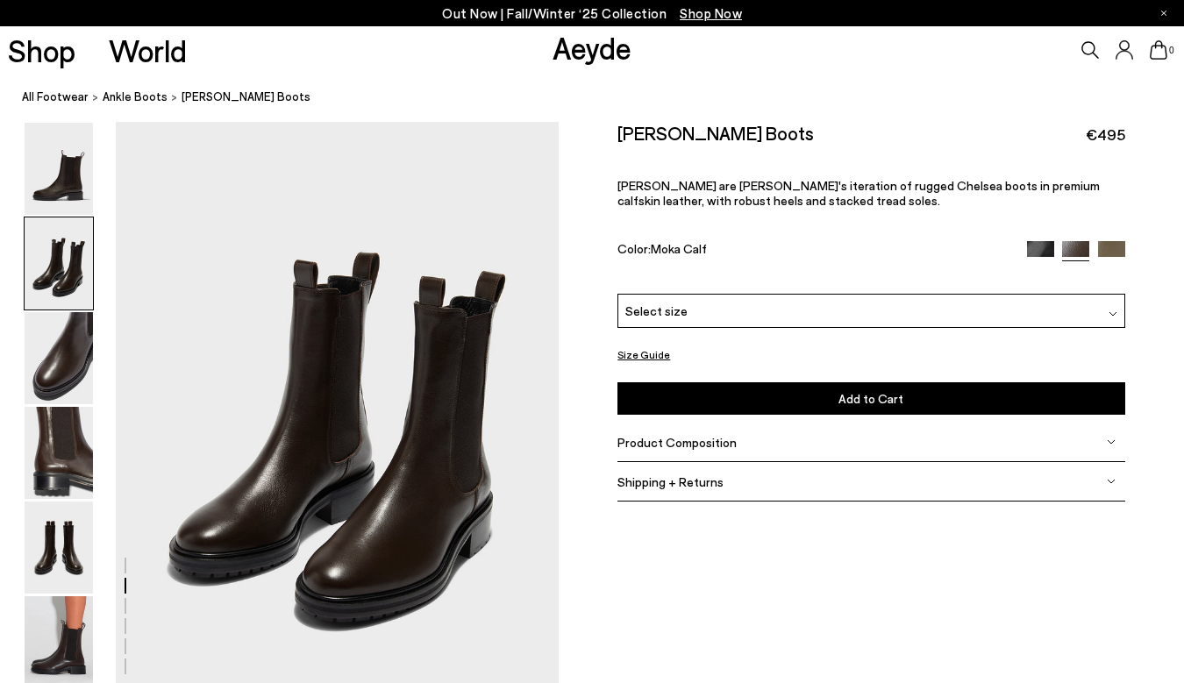
click at [1117, 251] on img at bounding box center [1111, 254] width 27 height 27
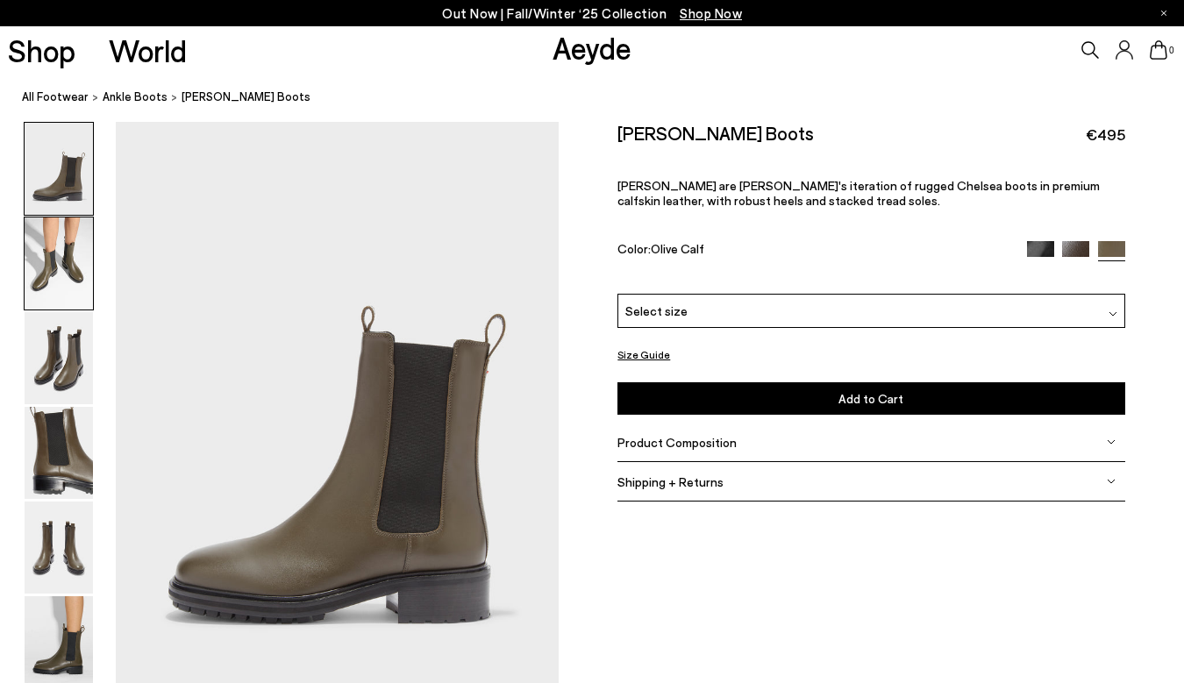
click at [71, 282] on img at bounding box center [59, 264] width 68 height 92
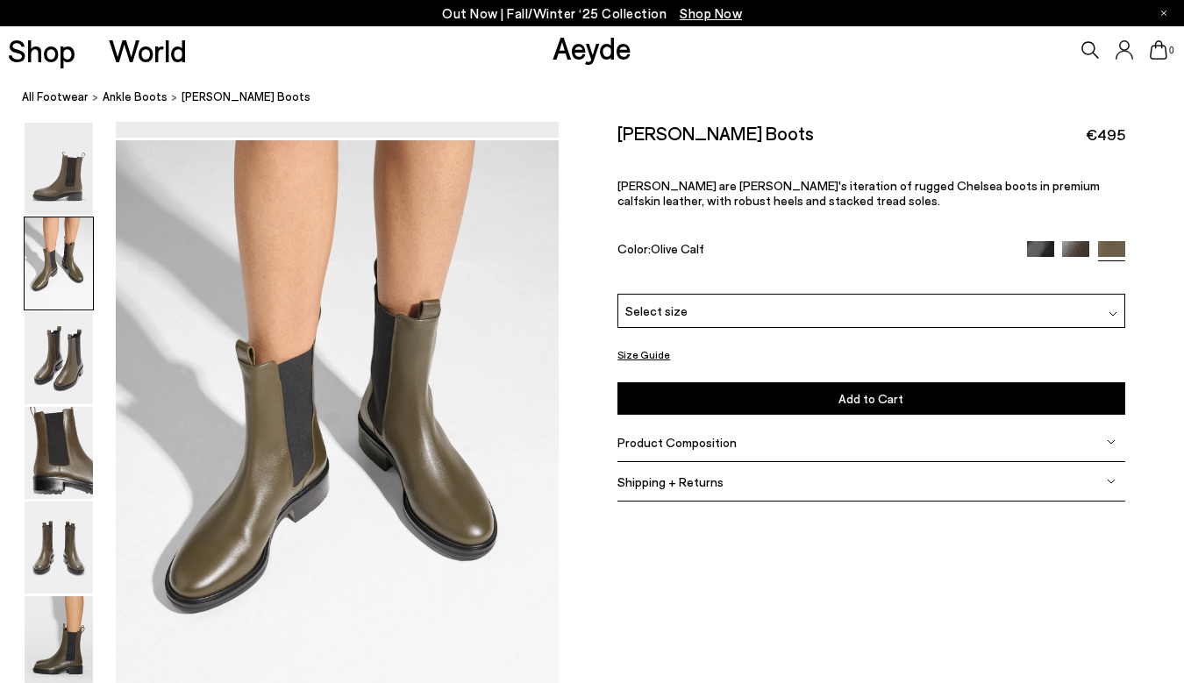
scroll to position [594, 0]
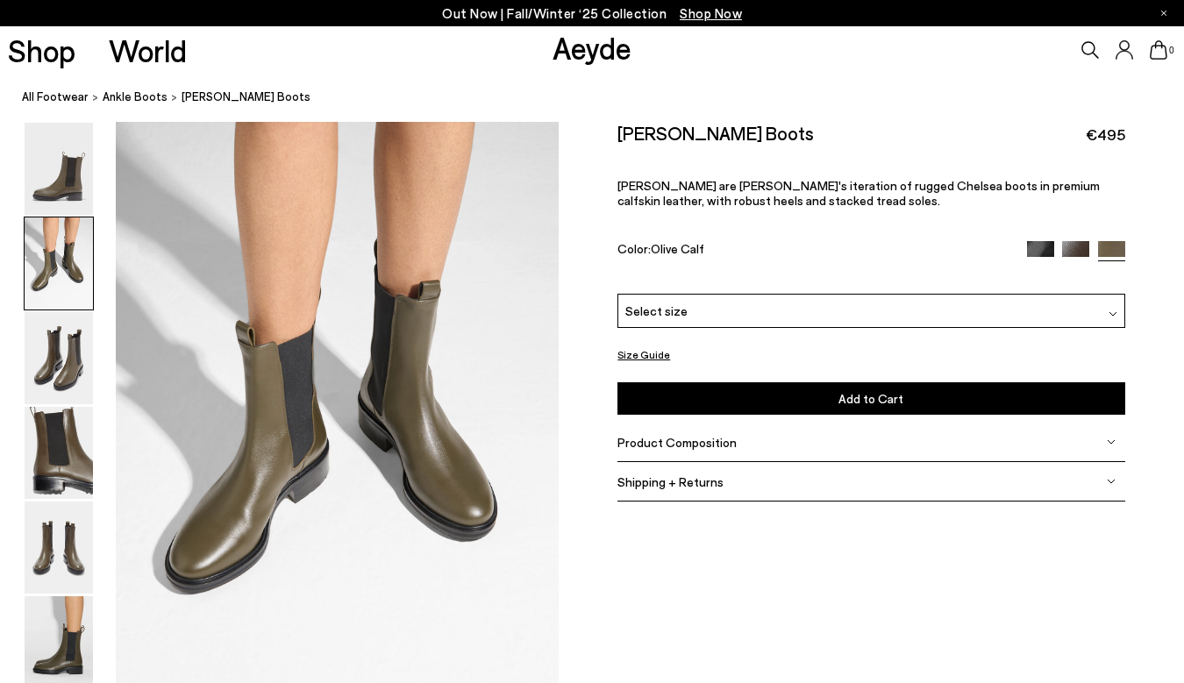
click at [1042, 246] on img at bounding box center [1040, 254] width 27 height 27
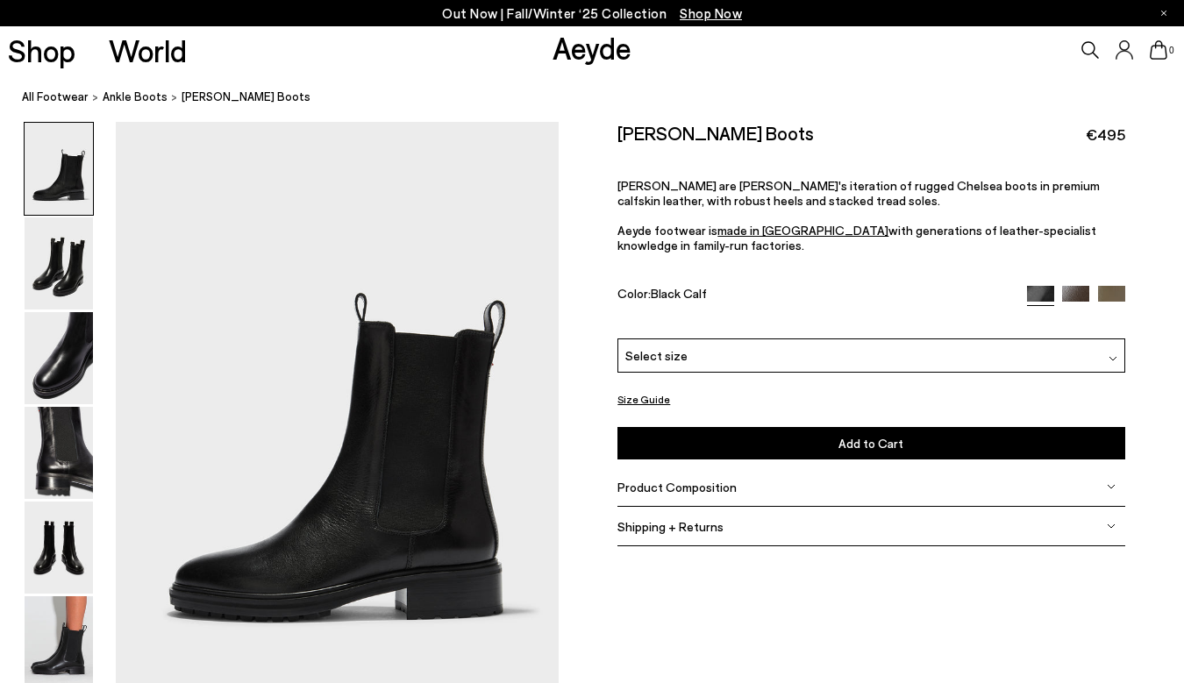
click at [1075, 292] on img at bounding box center [1075, 299] width 27 height 27
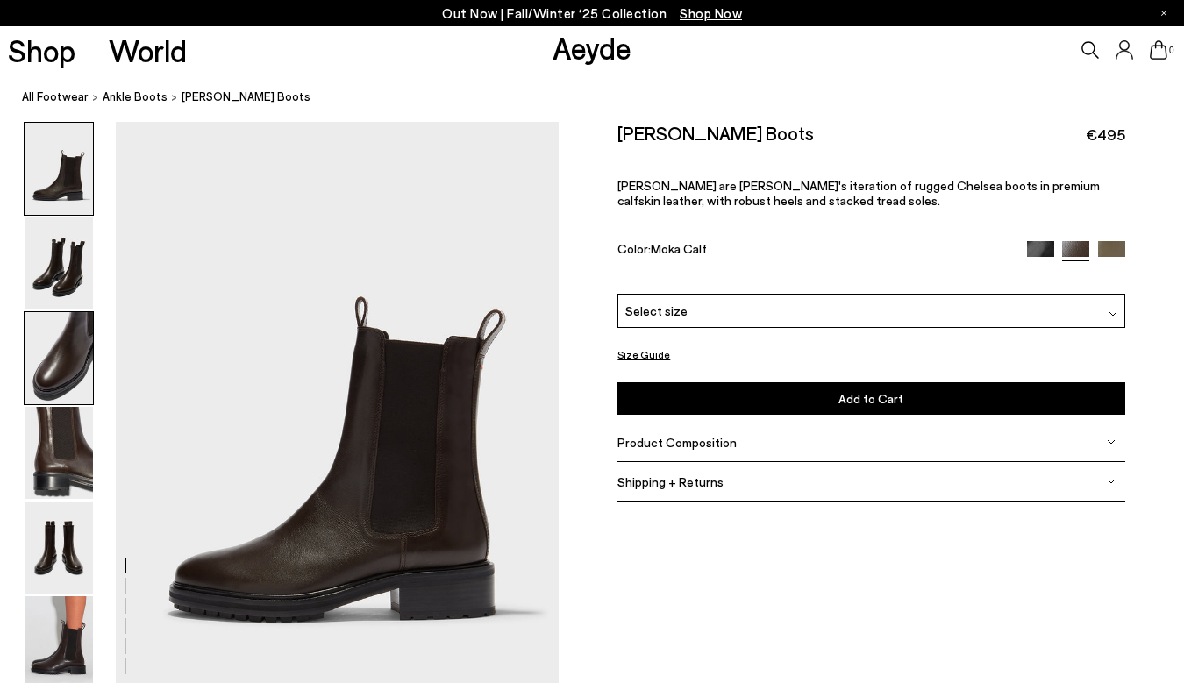
click at [67, 352] on img at bounding box center [59, 358] width 68 height 92
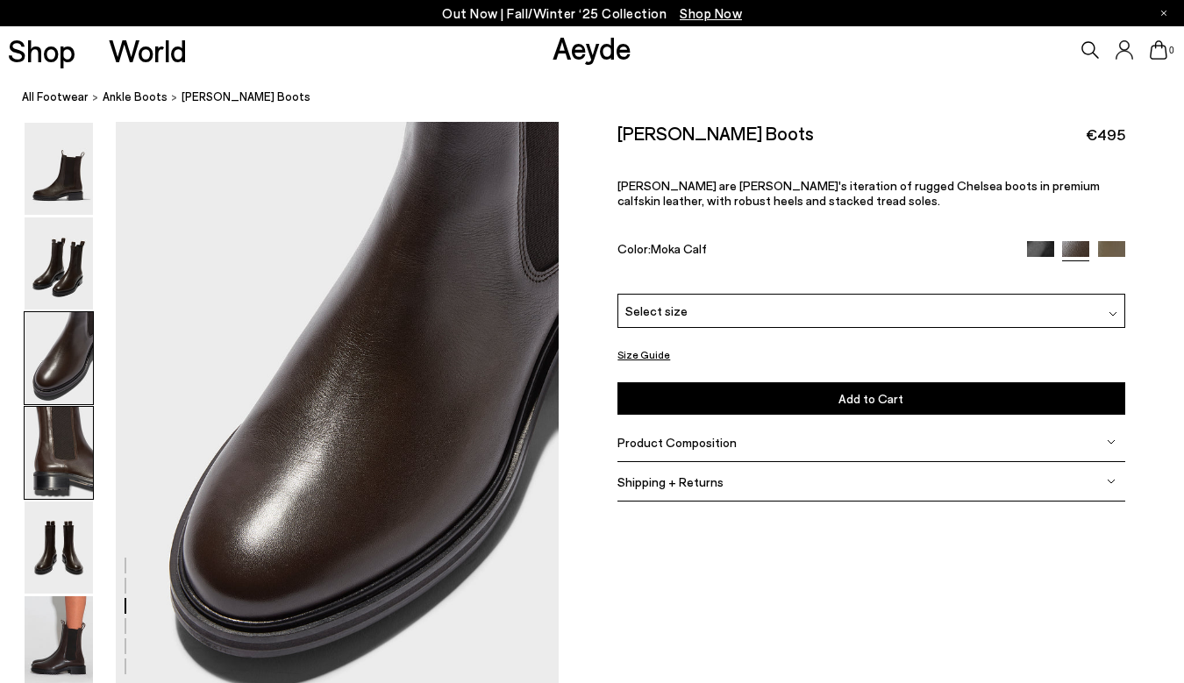
click at [71, 447] on img at bounding box center [59, 453] width 68 height 92
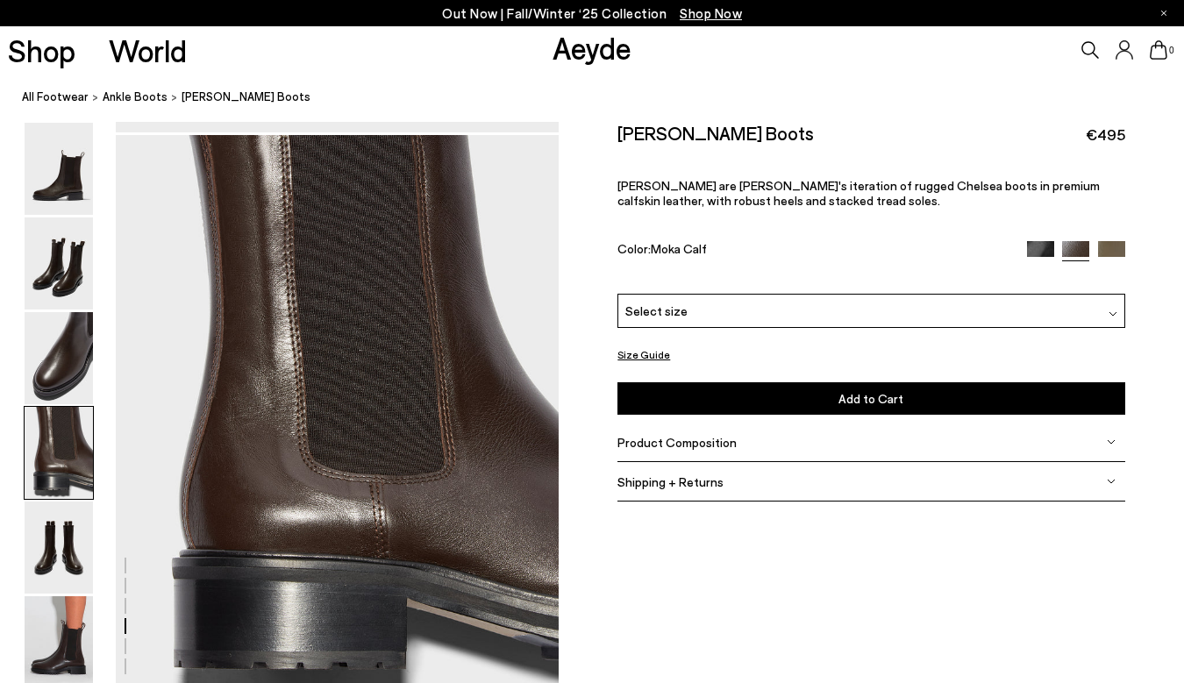
scroll to position [1780, 0]
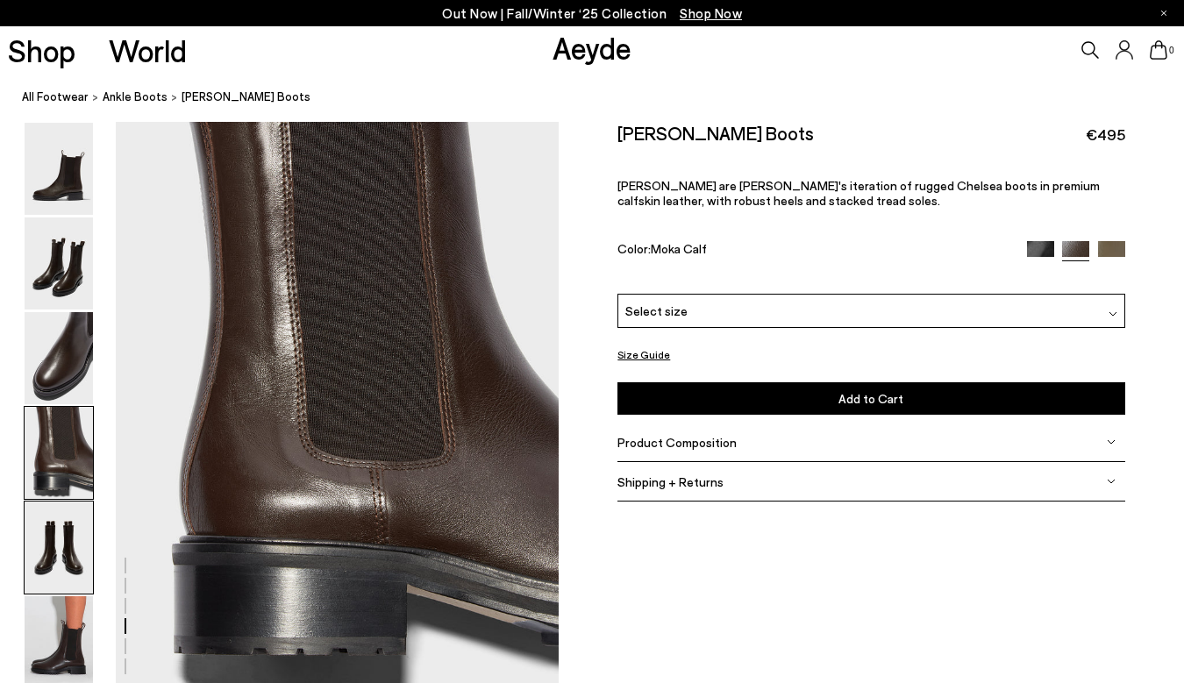
click at [79, 533] on img at bounding box center [59, 548] width 68 height 92
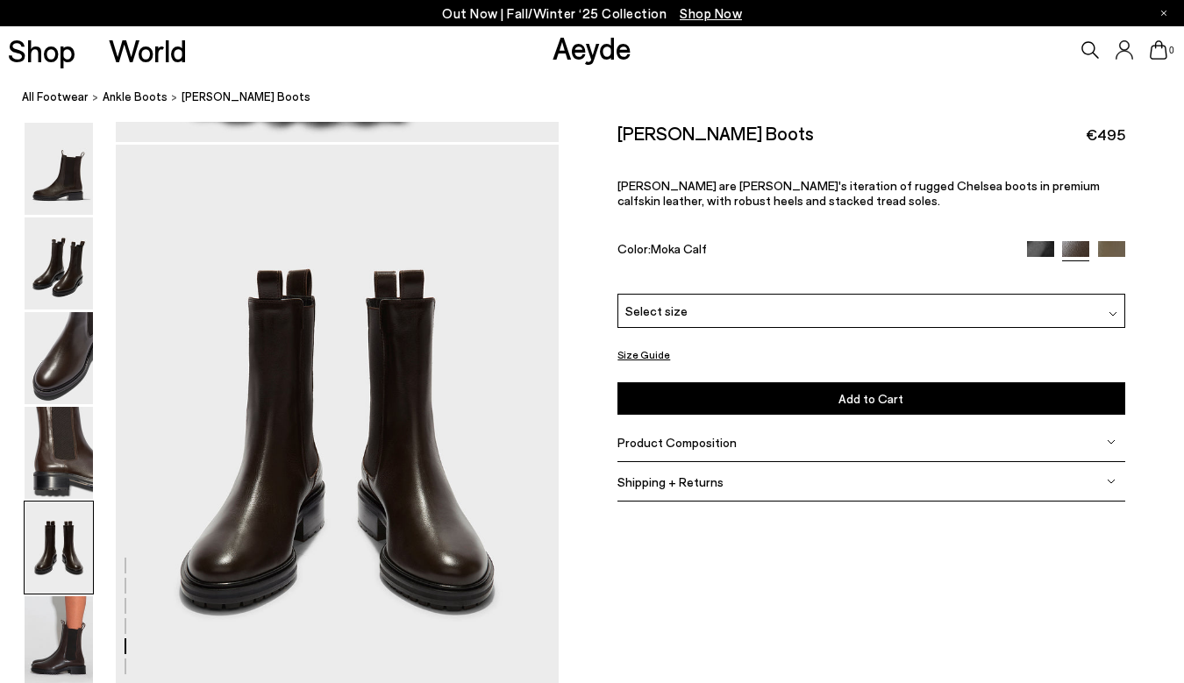
scroll to position [2373, 0]
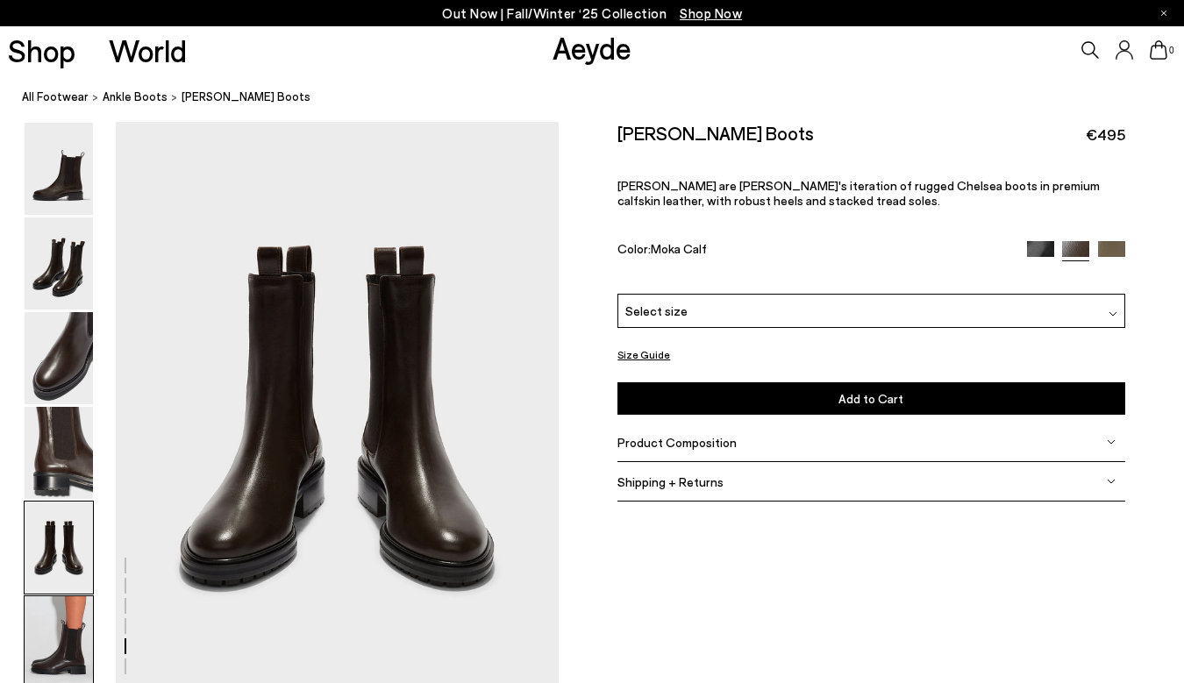
click at [74, 637] on img at bounding box center [59, 643] width 68 height 92
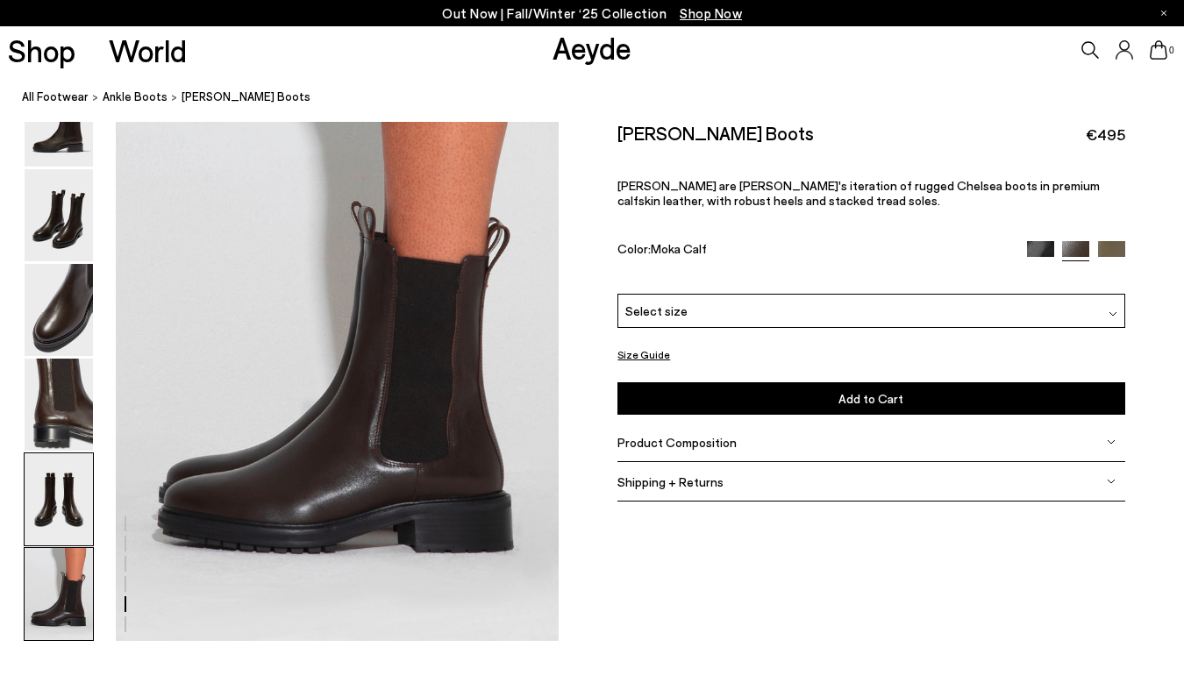
scroll to position [3087, 0]
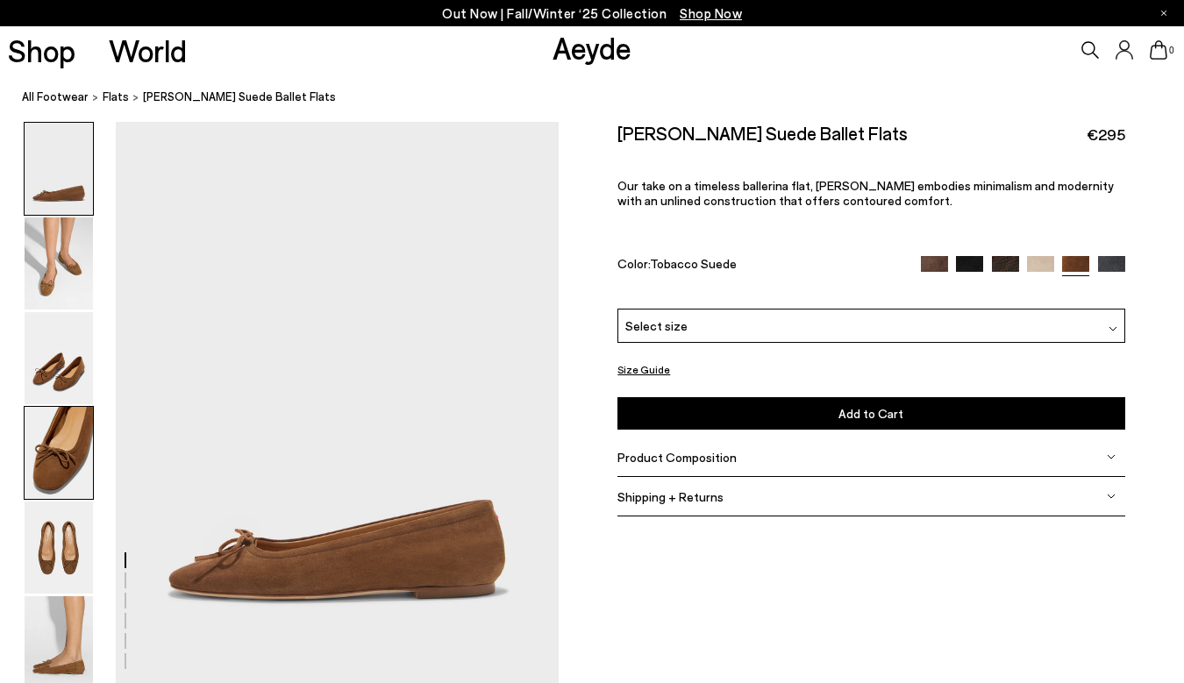
click at [59, 449] on img at bounding box center [59, 453] width 68 height 92
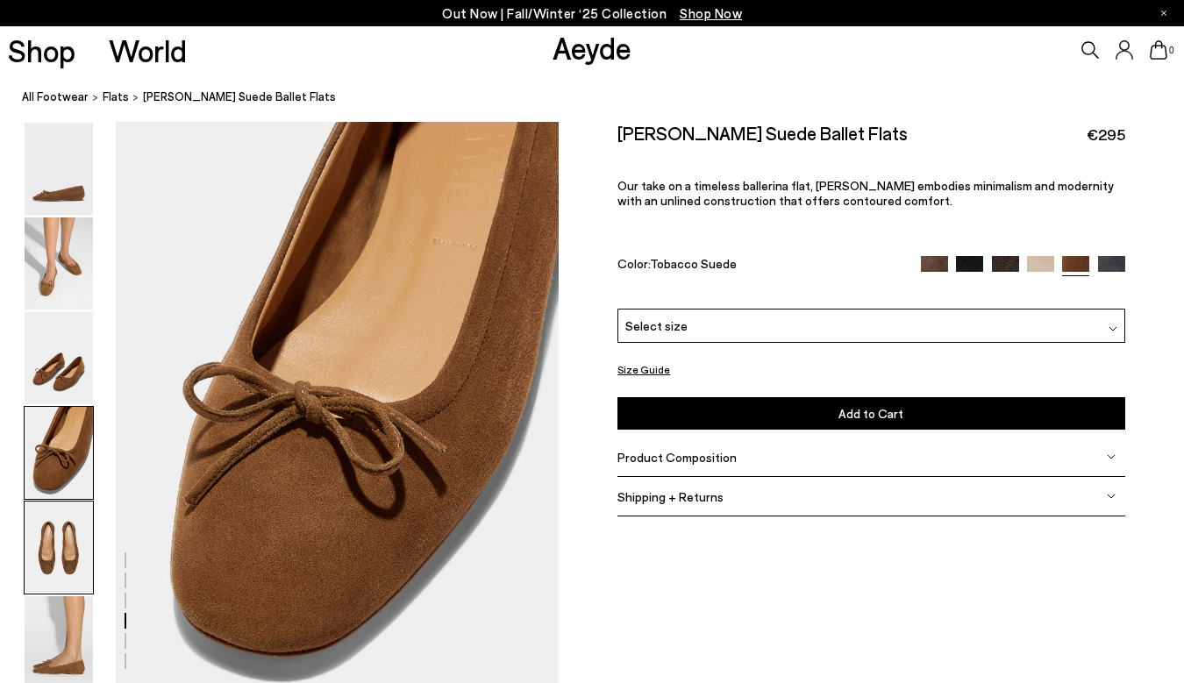
click at [57, 524] on img at bounding box center [59, 548] width 68 height 92
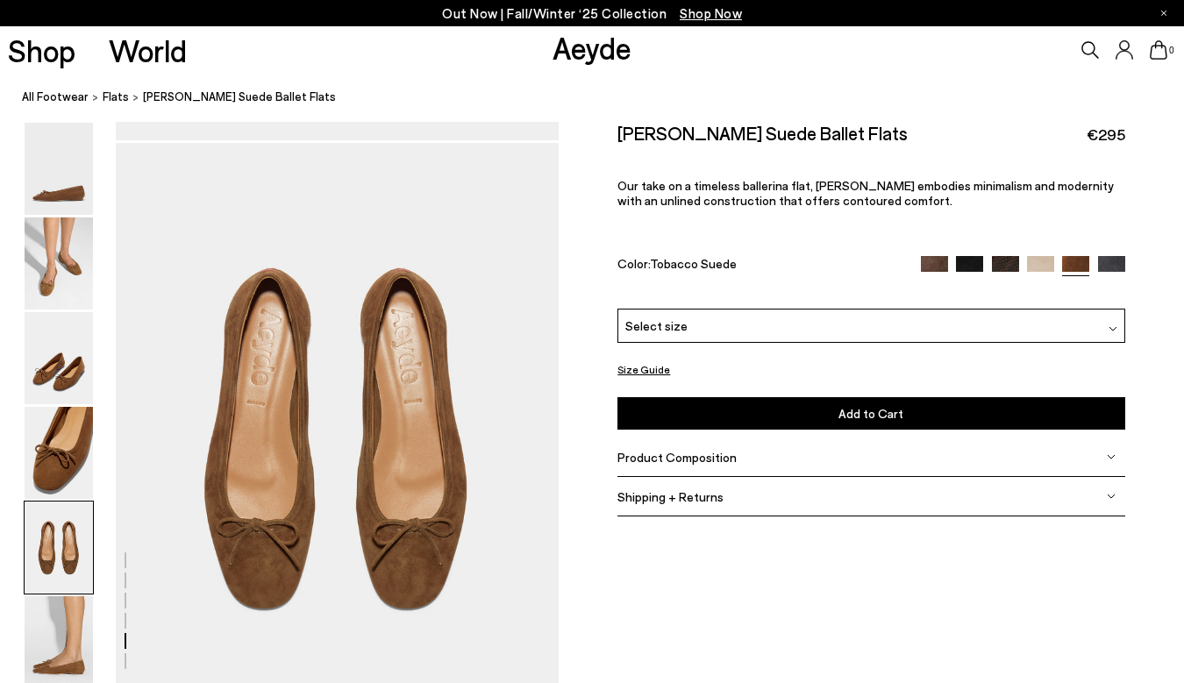
scroll to position [2344, 0]
